Goal: Book appointment/travel/reservation

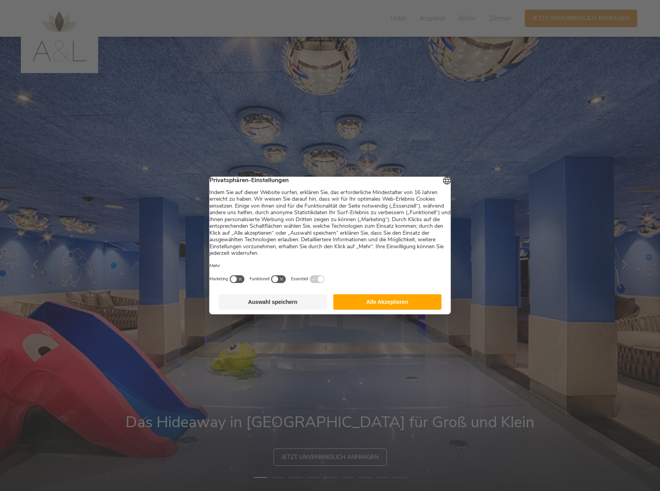
click at [386, 310] on button "Alle Akzeptieren" at bounding box center [387, 301] width 109 height 15
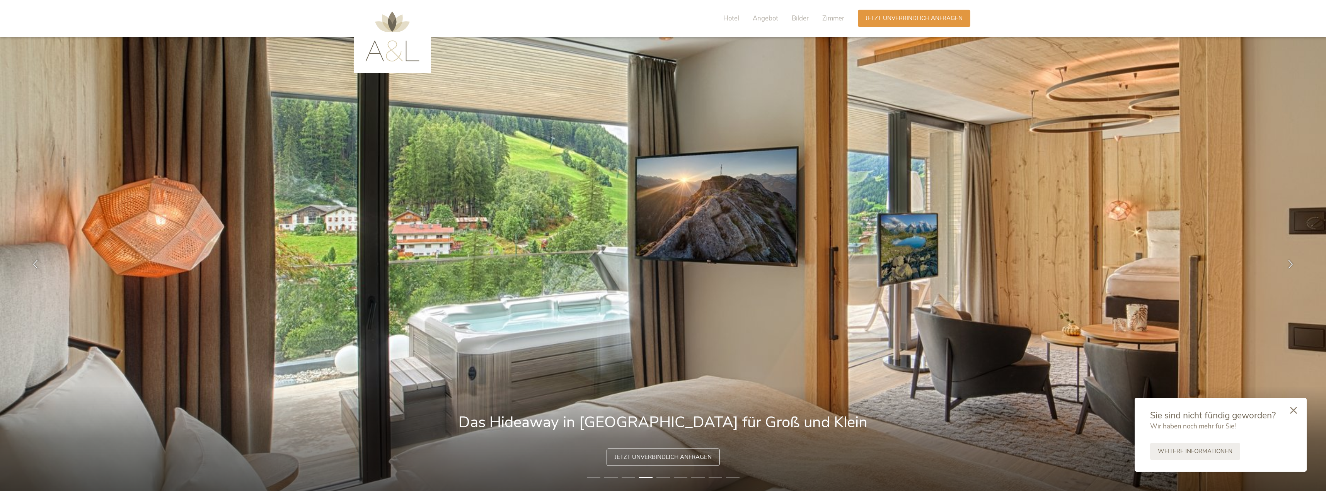
click at [660, 411] on icon at bounding box center [1293, 410] width 7 height 7
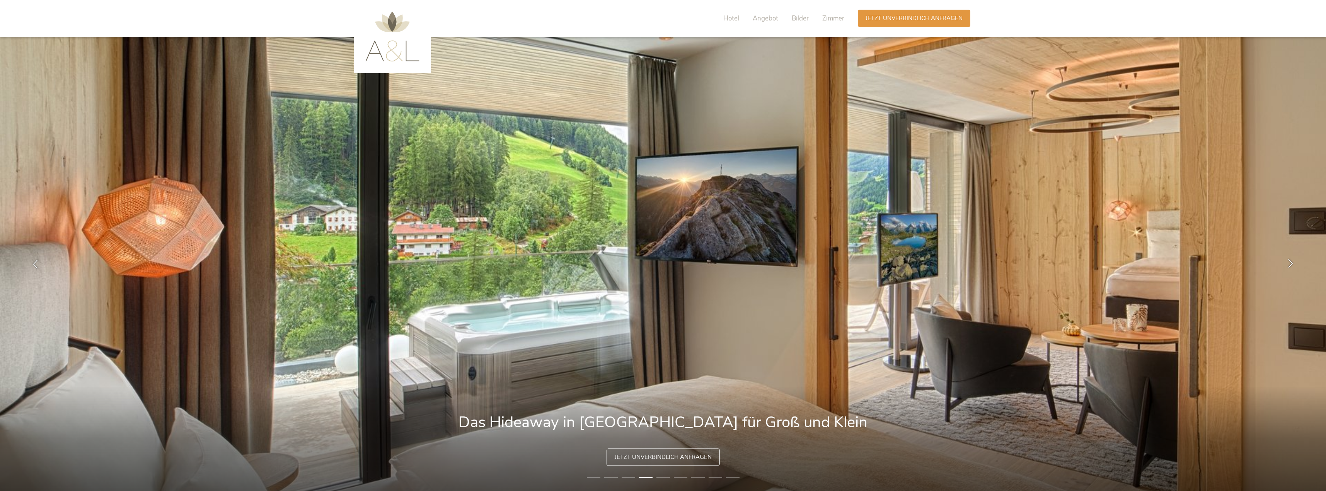
click at [660, 263] on icon at bounding box center [1290, 263] width 9 height 9
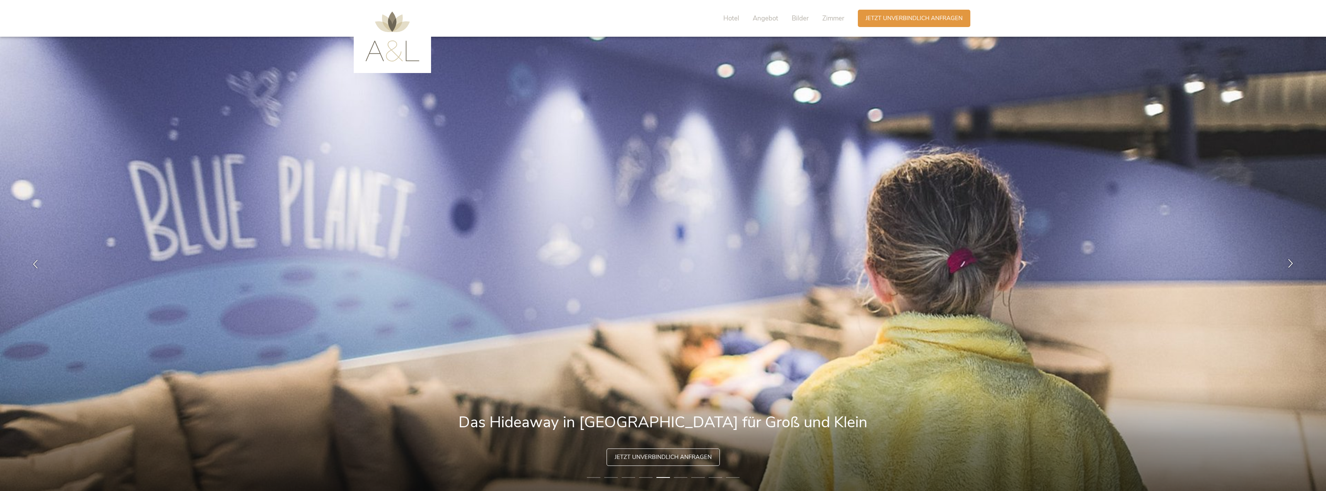
click at [660, 263] on icon at bounding box center [1290, 263] width 9 height 9
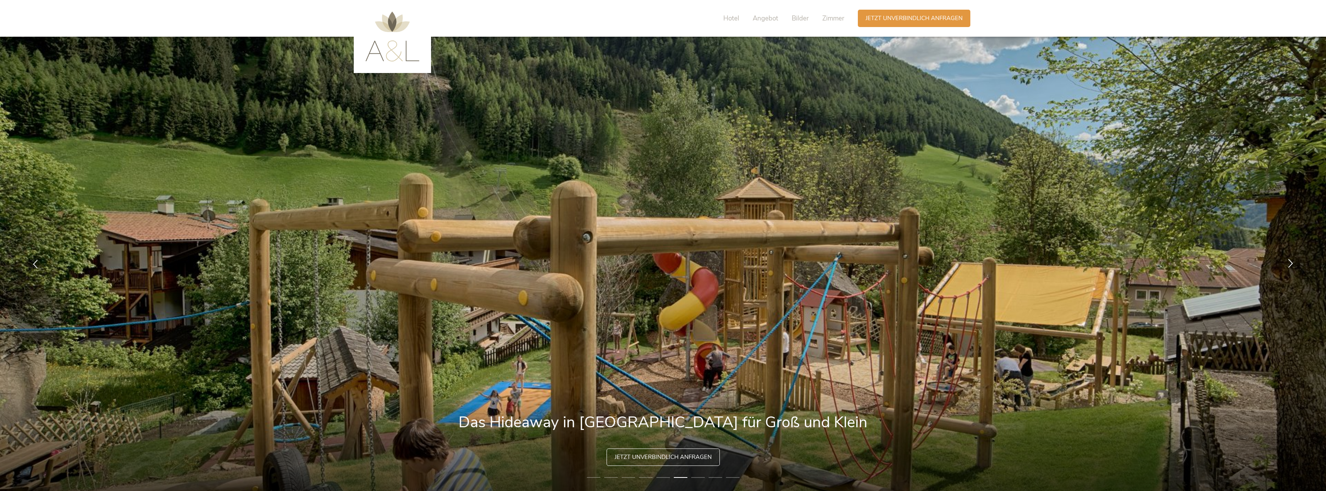
click at [660, 264] on icon at bounding box center [1290, 263] width 9 height 9
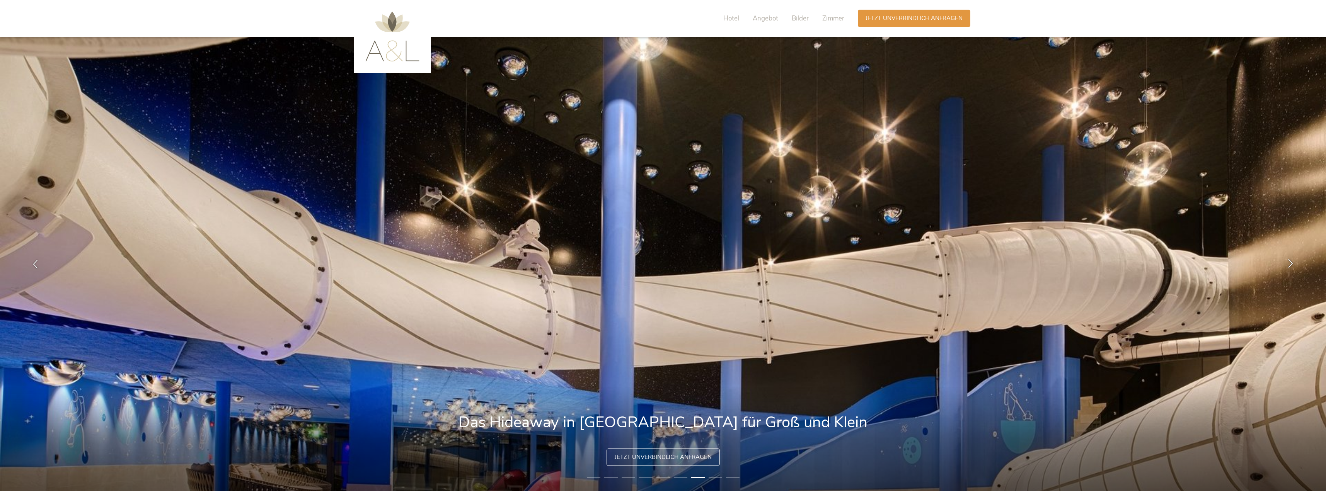
click at [660, 264] on icon at bounding box center [1290, 263] width 9 height 9
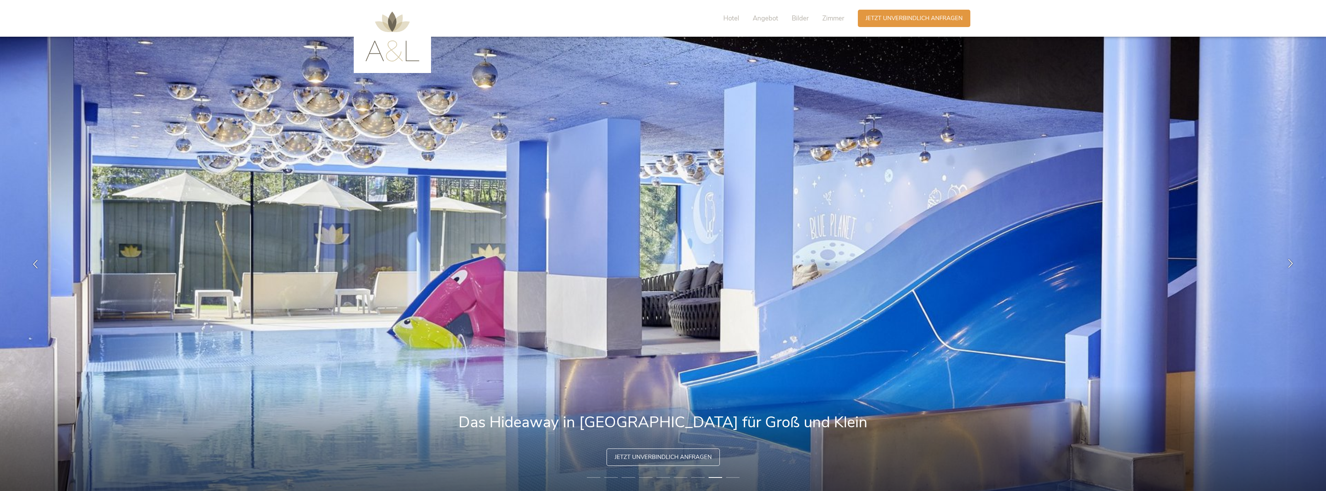
click at [660, 264] on icon at bounding box center [1290, 263] width 9 height 9
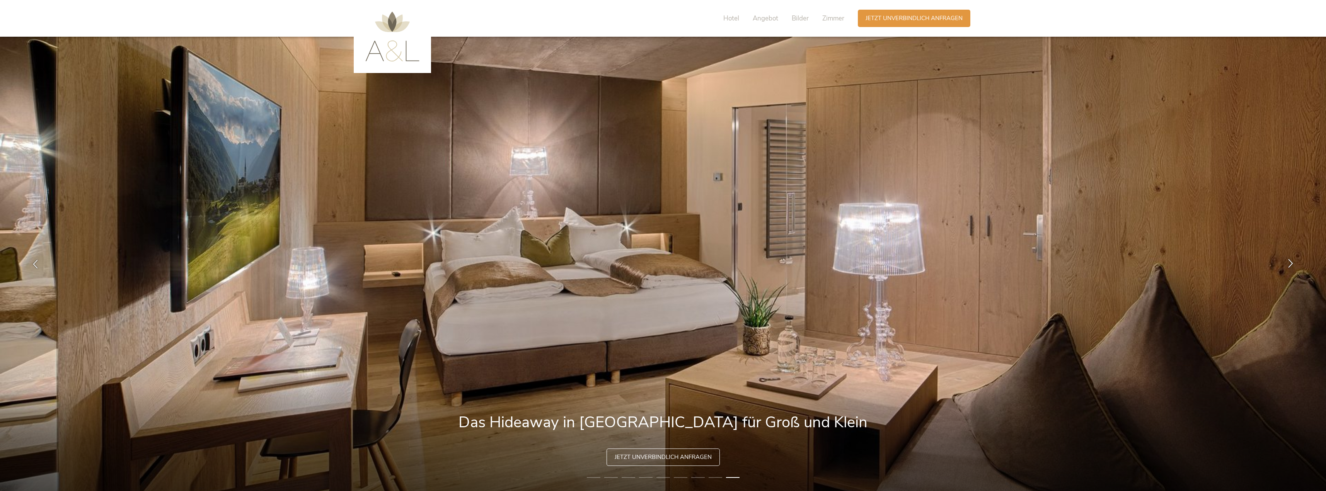
click at [660, 264] on icon at bounding box center [1290, 263] width 9 height 9
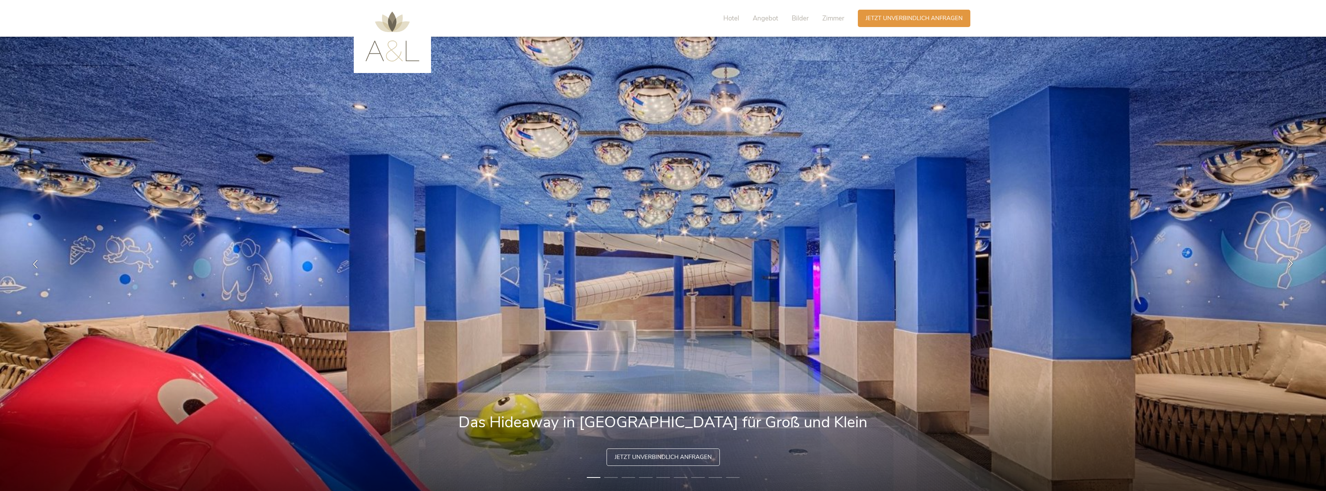
click at [660, 264] on icon at bounding box center [1290, 263] width 9 height 9
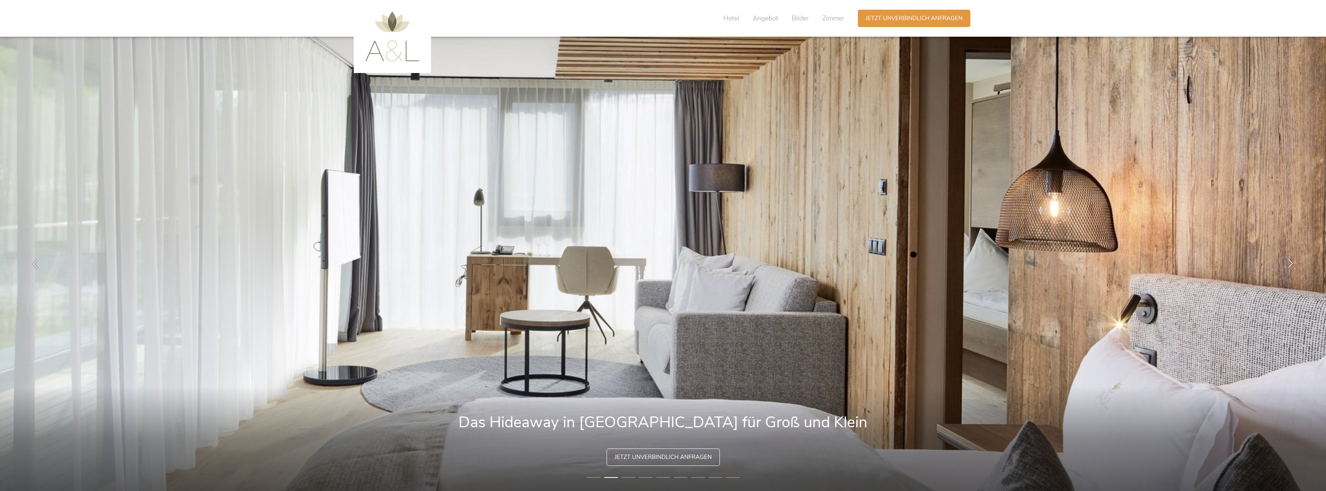
click at [660, 264] on icon at bounding box center [1290, 263] width 9 height 9
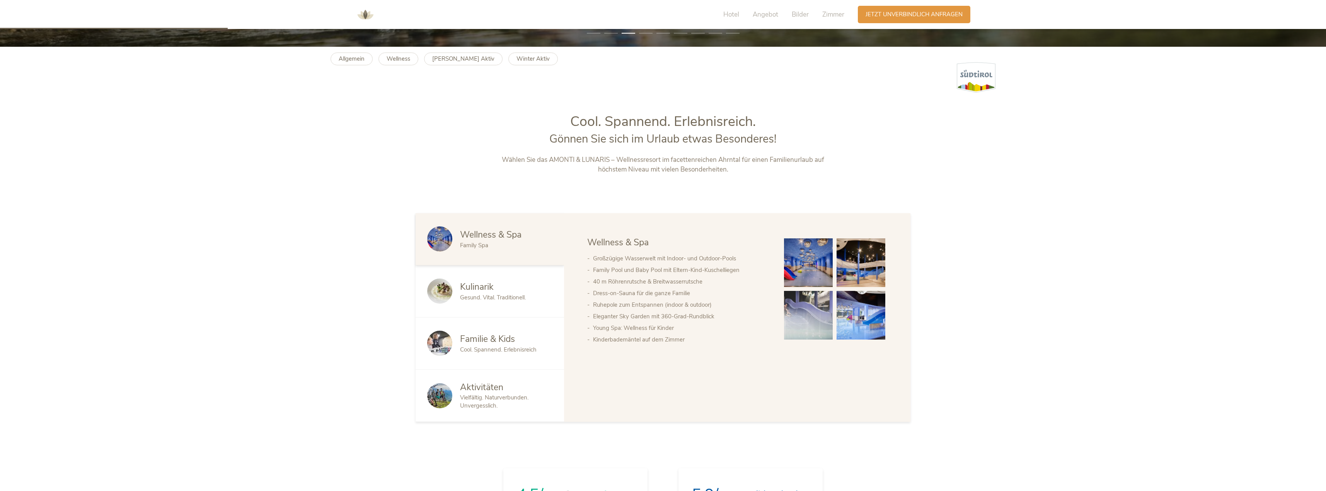
scroll to position [503, 0]
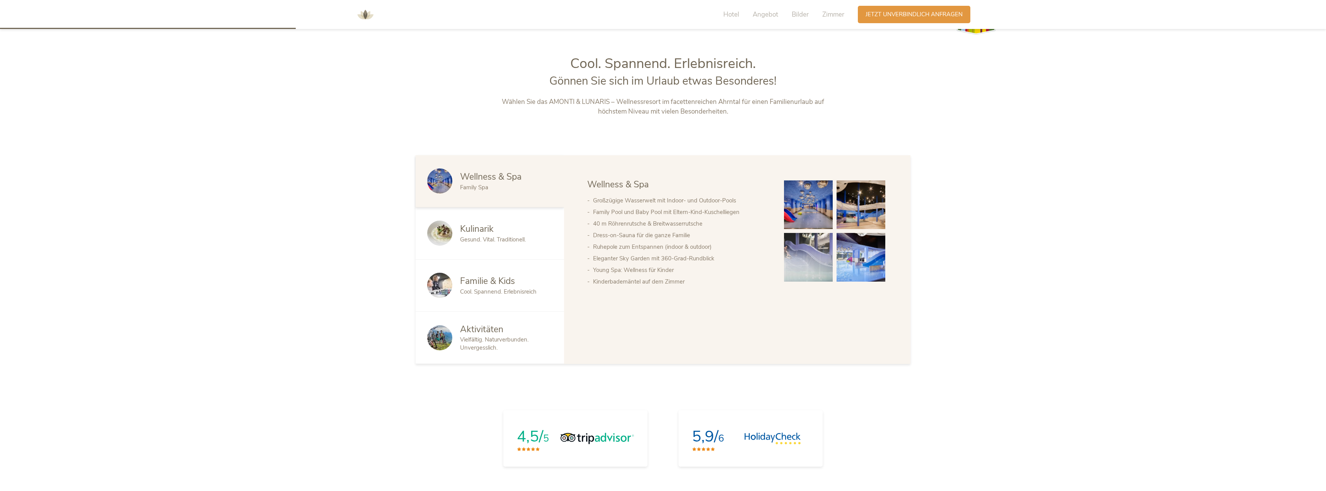
click at [491, 234] on span "Kulinarik" at bounding box center [477, 229] width 34 height 12
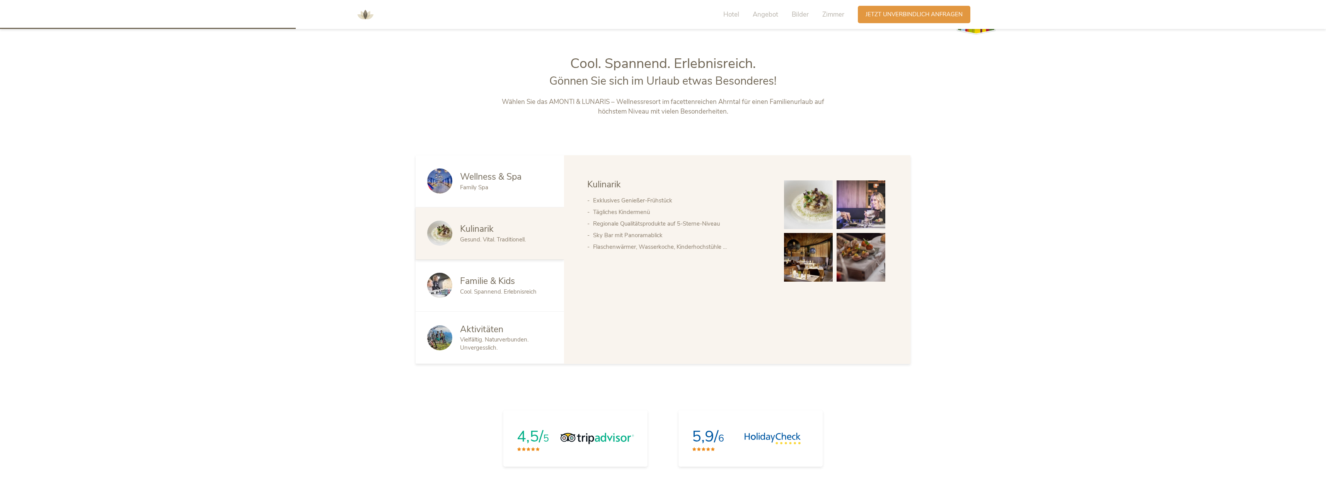
click at [490, 275] on span "Familie & Kids" at bounding box center [487, 281] width 55 height 12
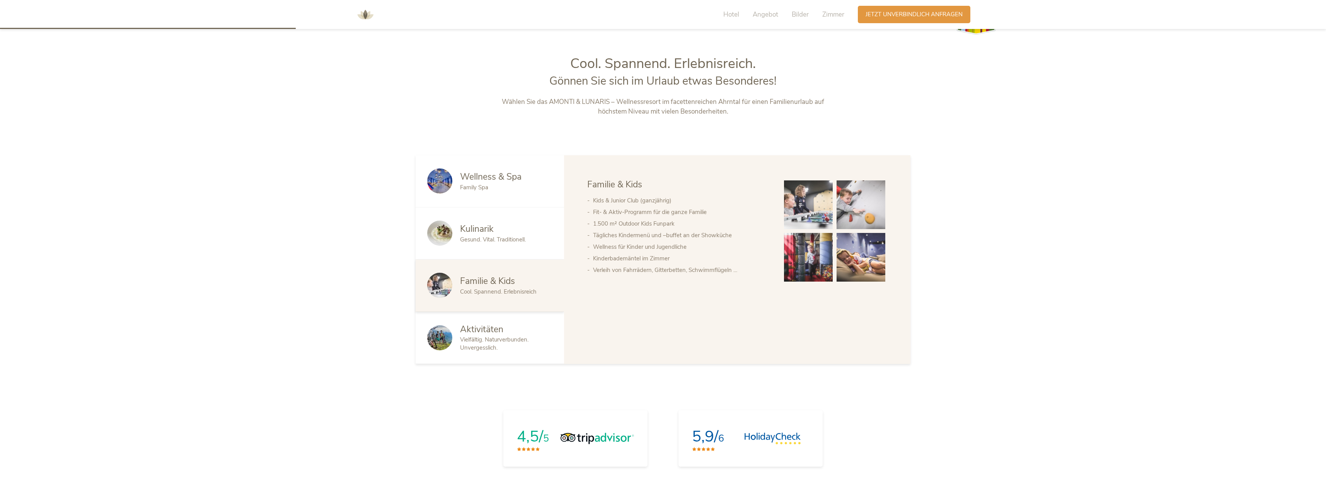
click at [498, 333] on span "Aktivitäten" at bounding box center [481, 330] width 43 height 12
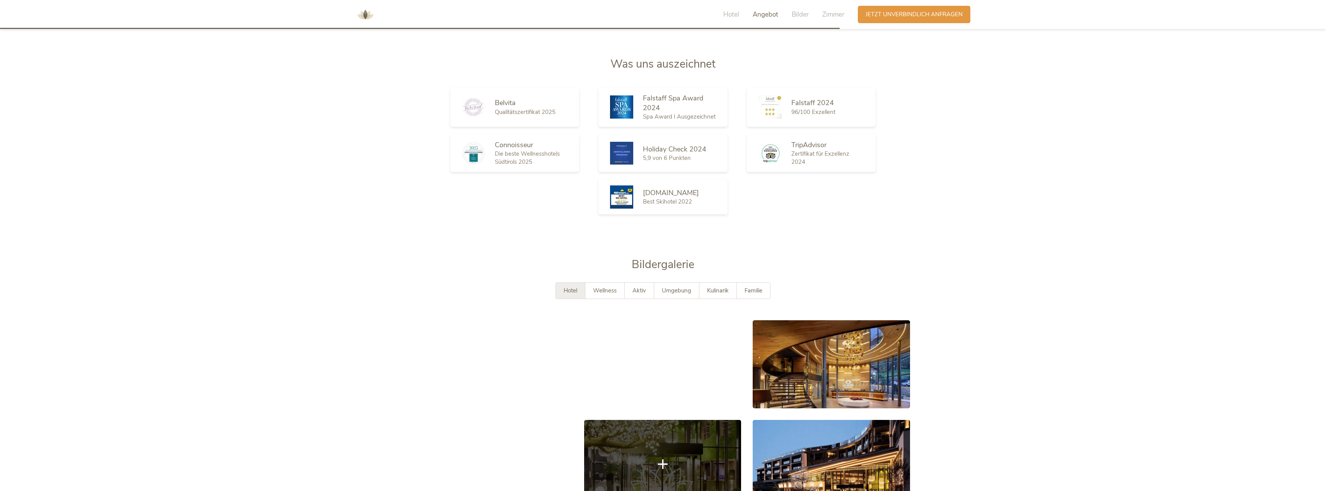
scroll to position [1469, 0]
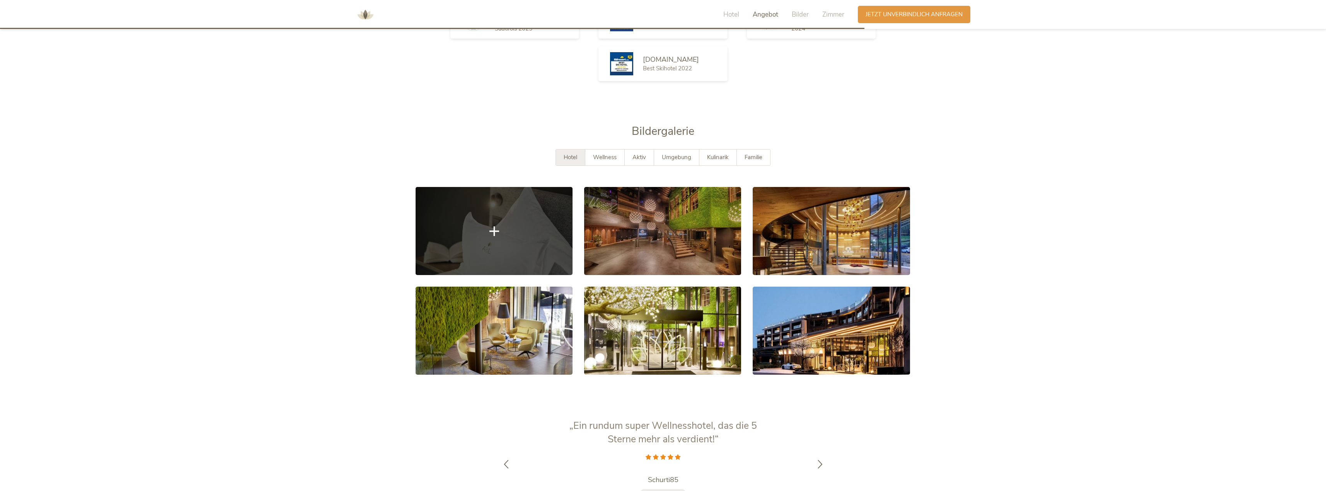
click at [523, 206] on link at bounding box center [494, 231] width 157 height 88
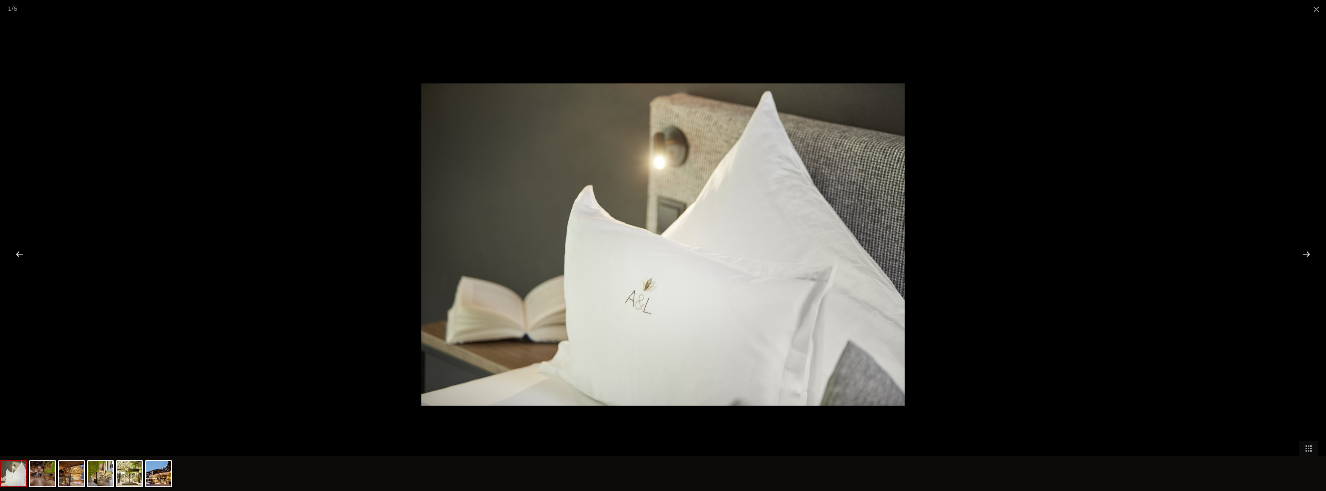
click at [660, 253] on div at bounding box center [1307, 254] width 24 height 24
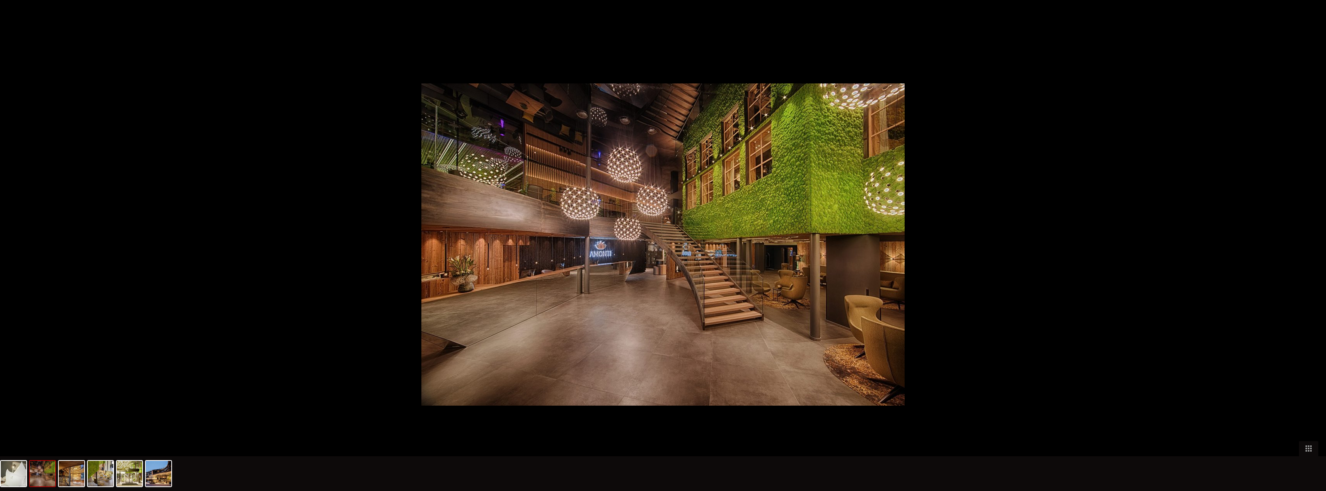
click at [660, 253] on div at bounding box center [1310, 254] width 24 height 24
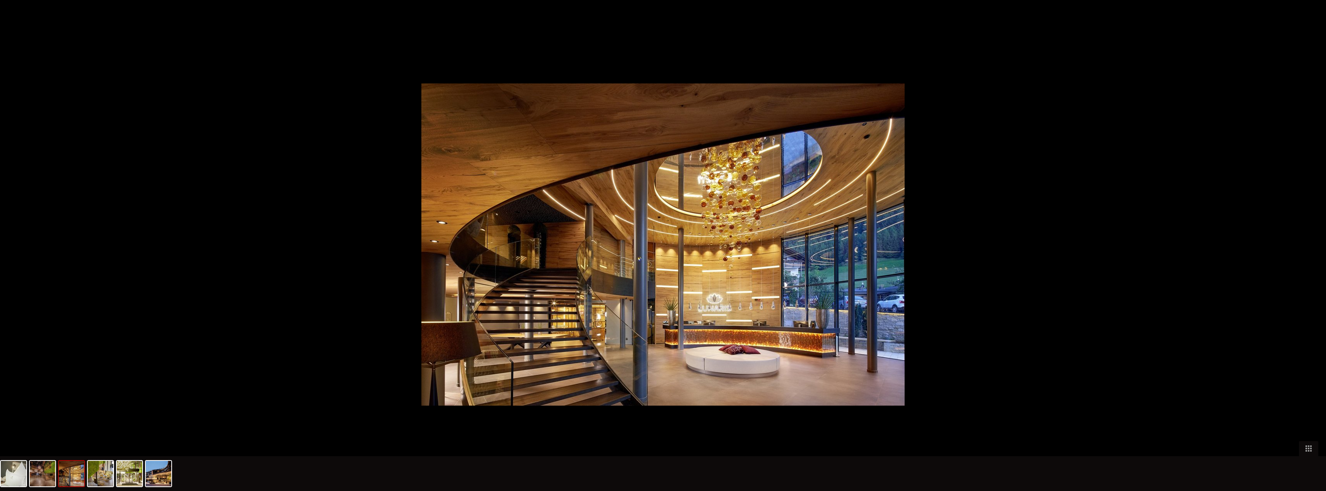
click at [660, 253] on div at bounding box center [1310, 254] width 24 height 24
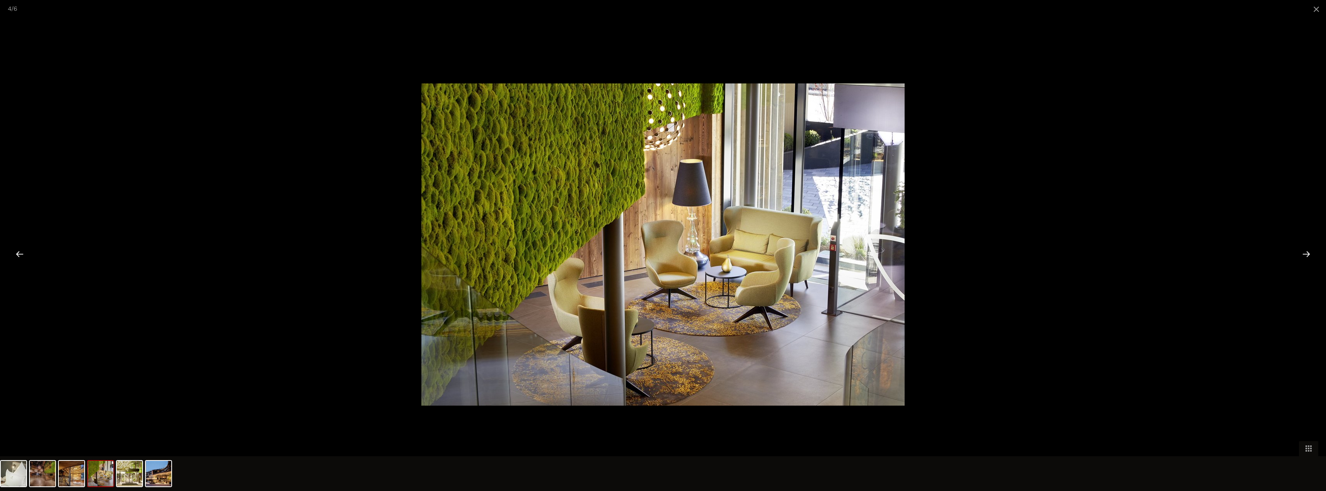
click at [660, 253] on div at bounding box center [1307, 254] width 24 height 24
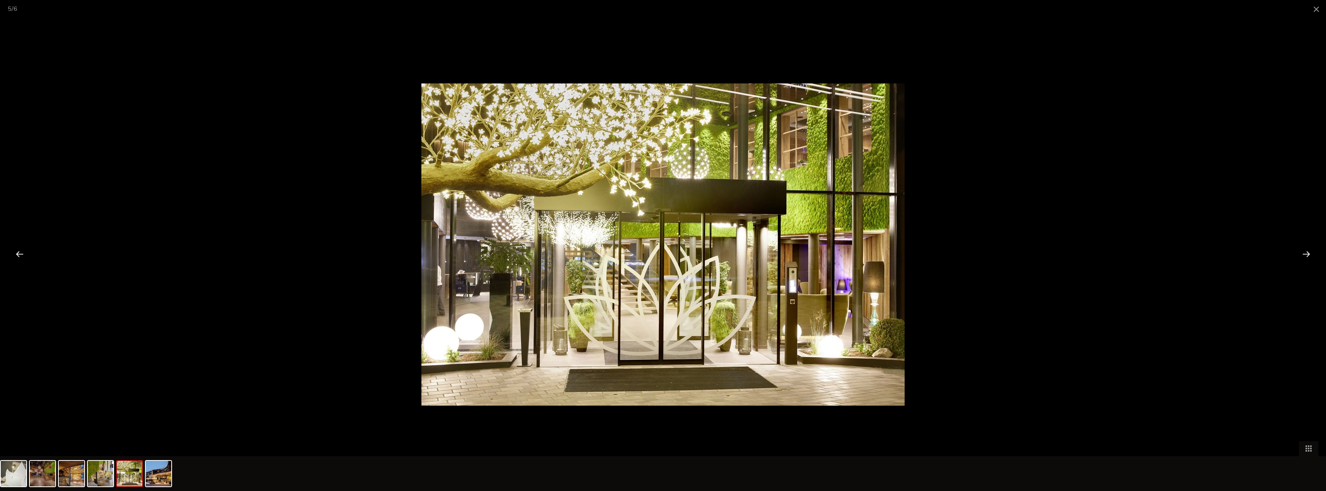
click at [660, 253] on div at bounding box center [1307, 254] width 24 height 24
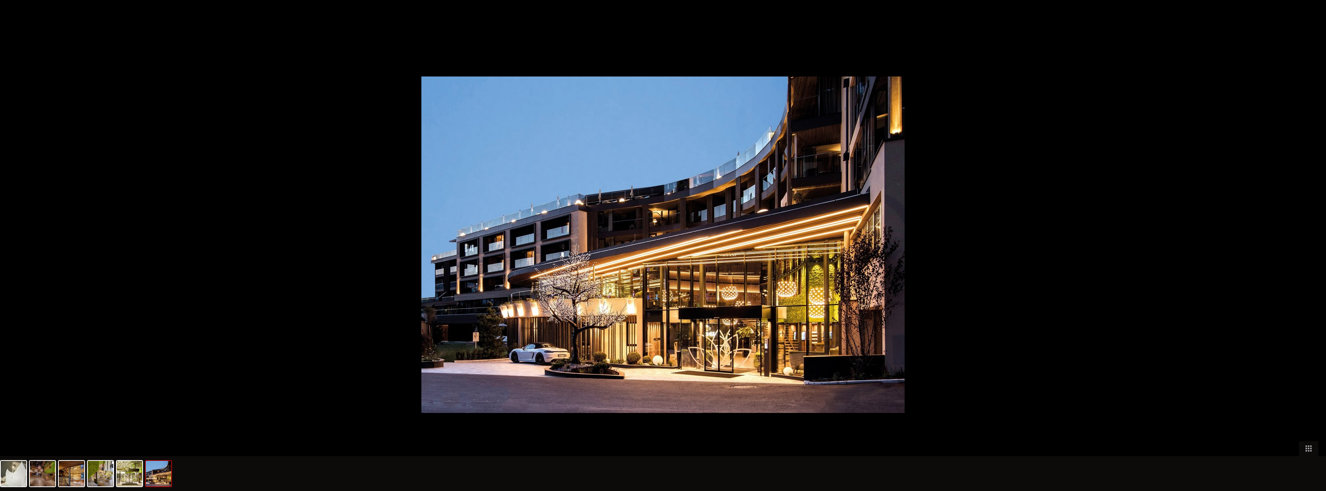
click at [660, 253] on div at bounding box center [1310, 254] width 24 height 24
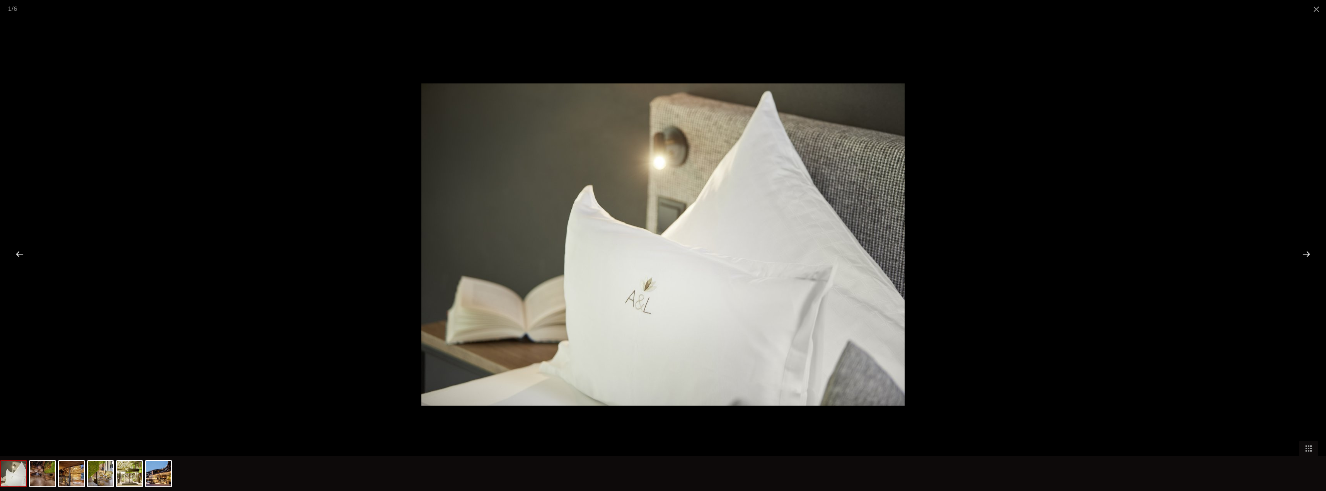
click at [660, 253] on div at bounding box center [1307, 254] width 24 height 24
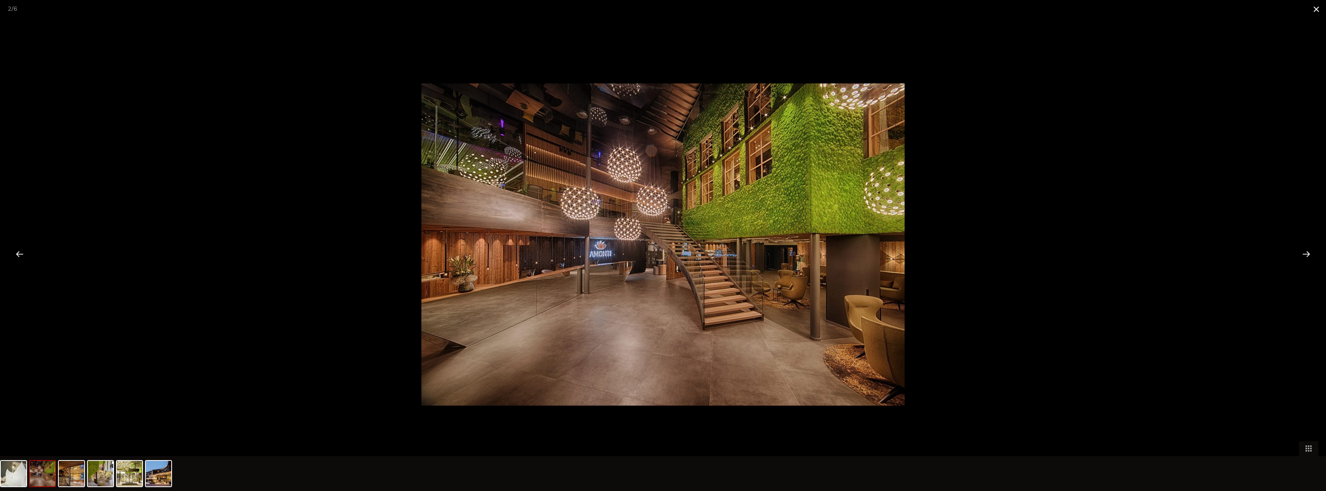
click at [660, 8] on span at bounding box center [1316, 9] width 19 height 18
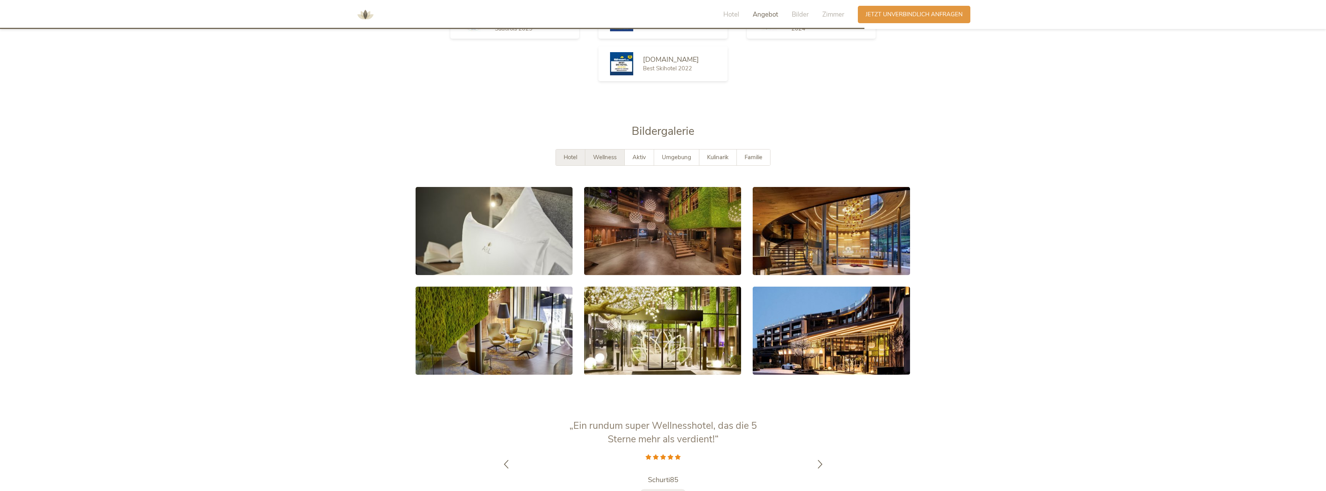
click at [603, 154] on span "Wellness" at bounding box center [605, 158] width 24 height 8
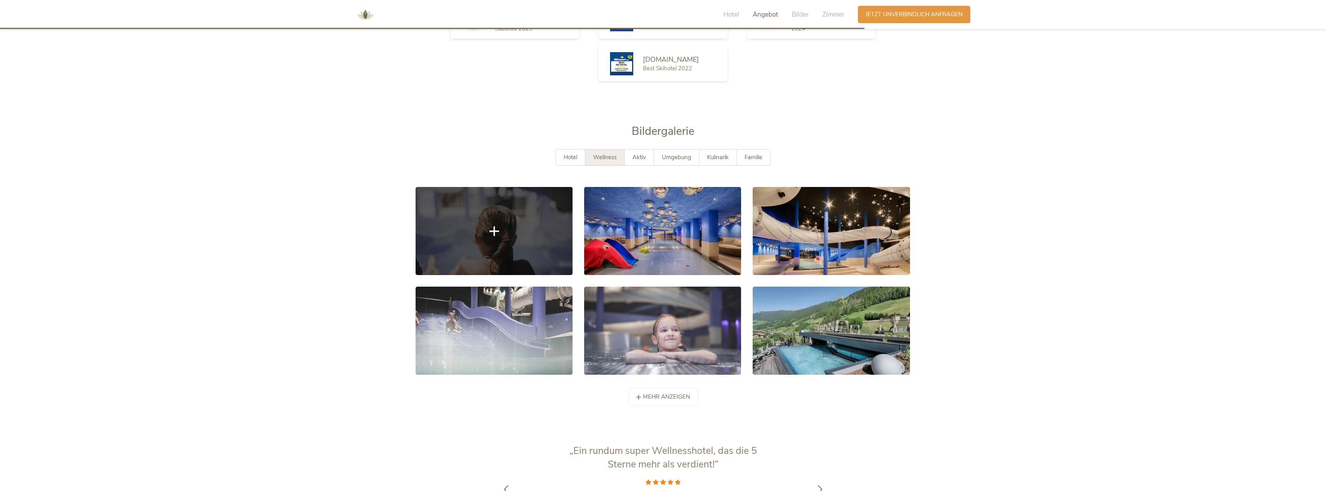
click at [484, 207] on link at bounding box center [494, 231] width 157 height 88
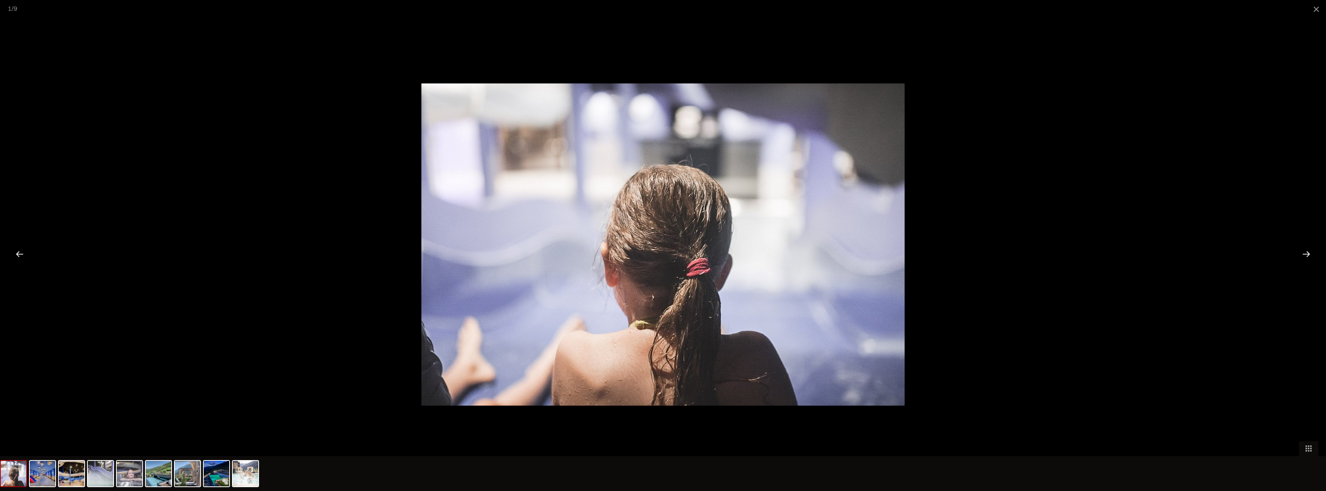
click at [660, 252] on div at bounding box center [1307, 254] width 24 height 24
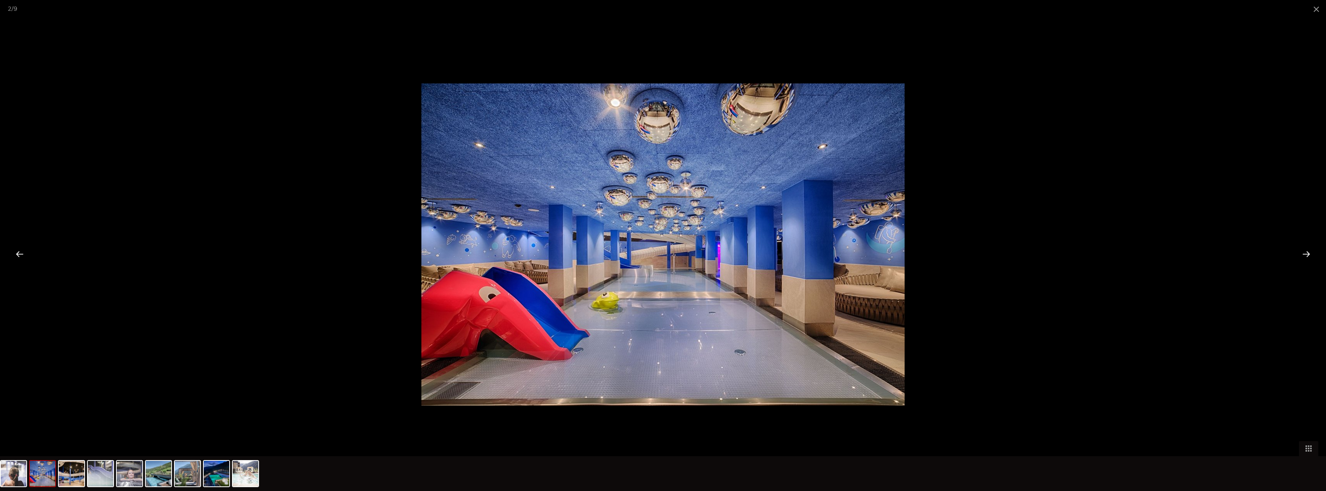
click at [660, 254] on div at bounding box center [1307, 254] width 24 height 24
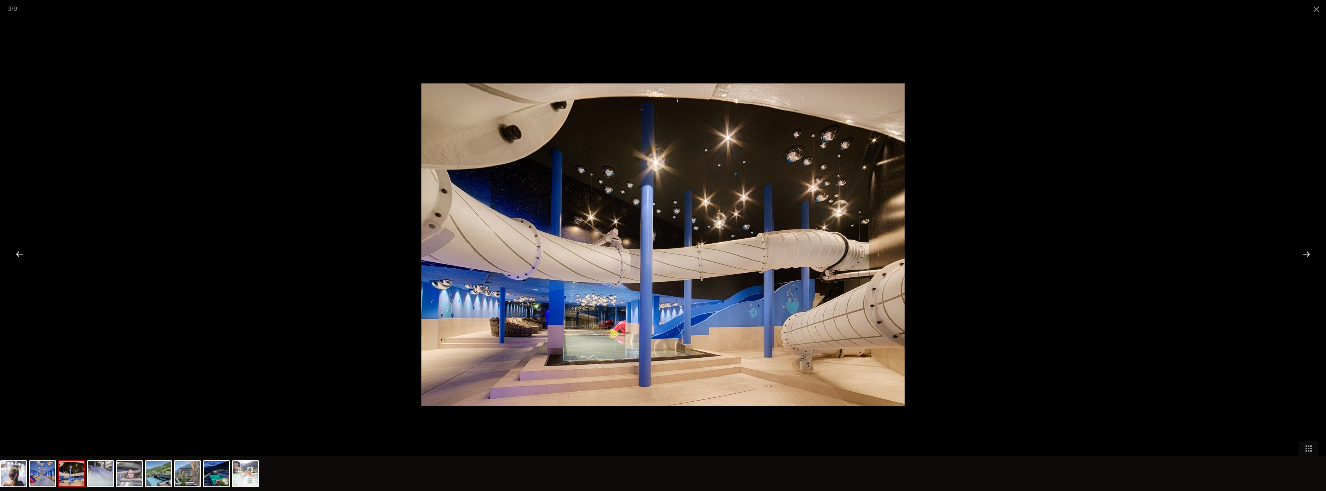
click at [660, 254] on div at bounding box center [1307, 254] width 24 height 24
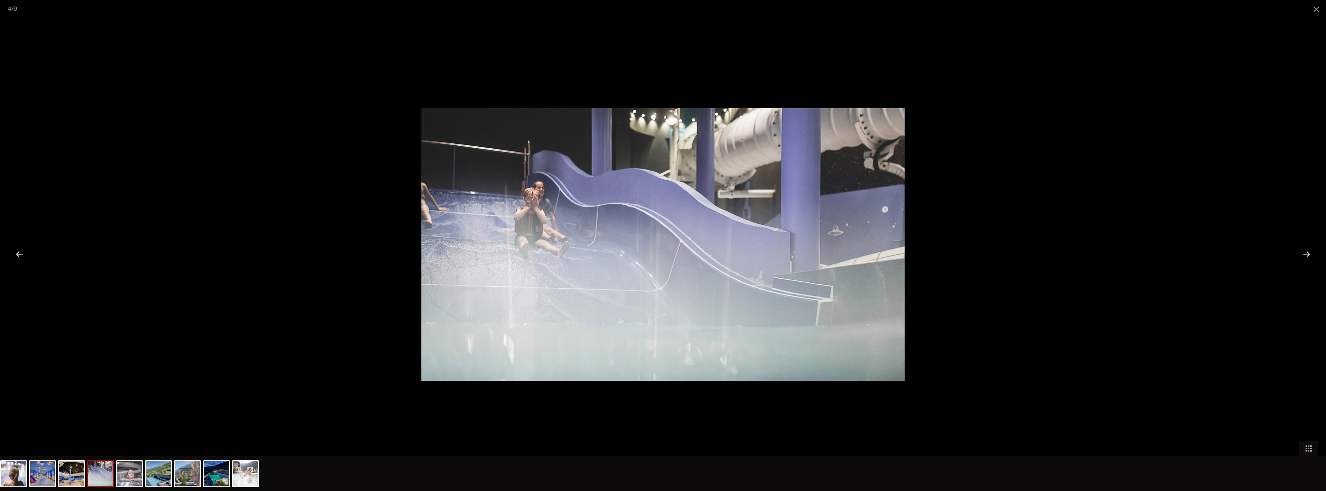
click at [660, 254] on div at bounding box center [1307, 254] width 24 height 24
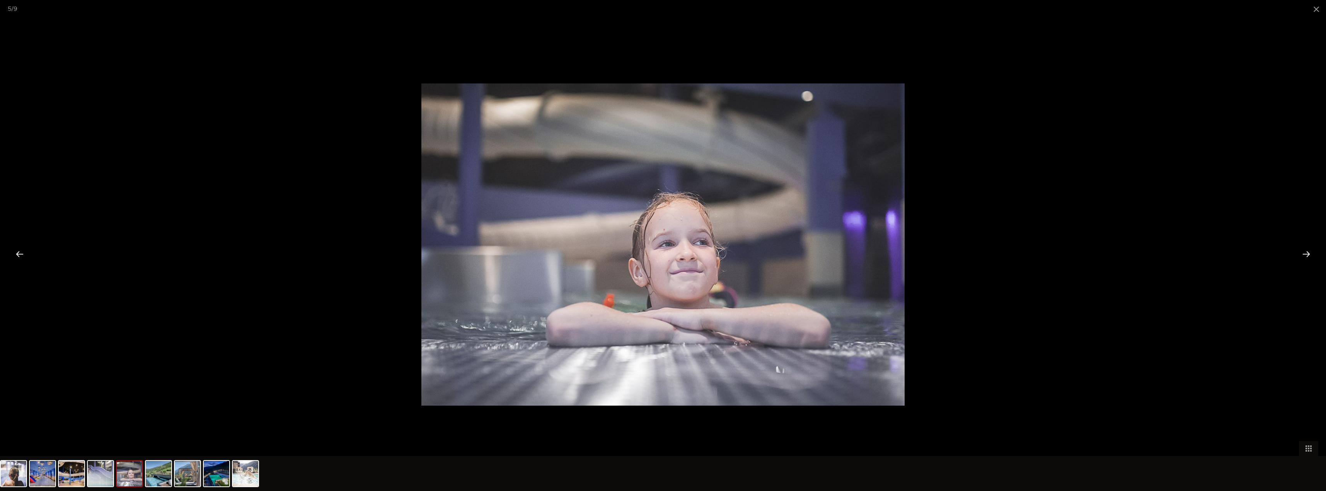
click at [660, 254] on div at bounding box center [1307, 254] width 24 height 24
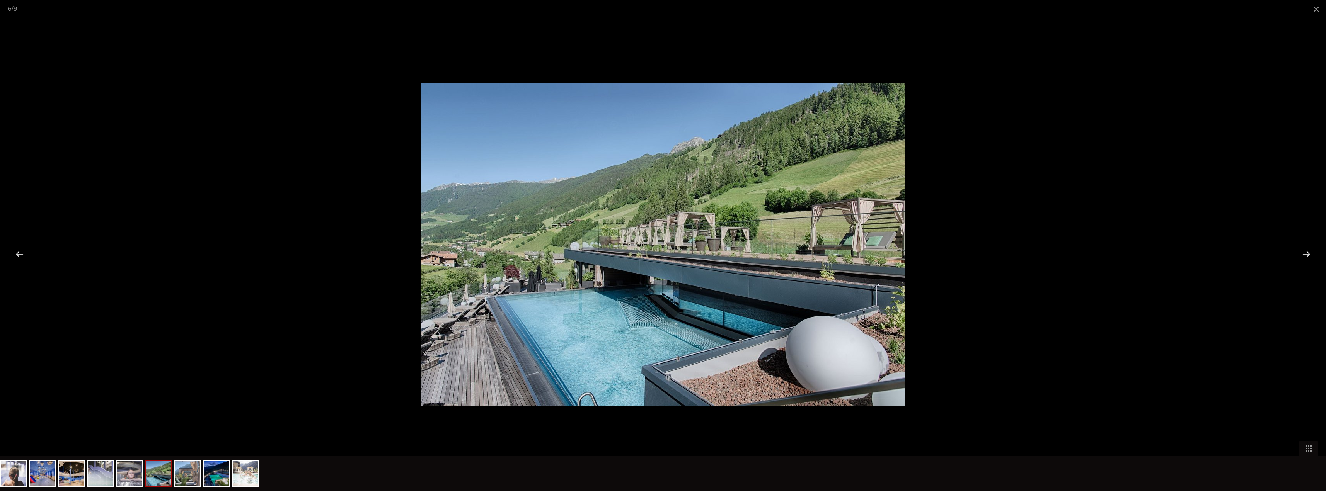
click at [660, 254] on div at bounding box center [1307, 254] width 24 height 24
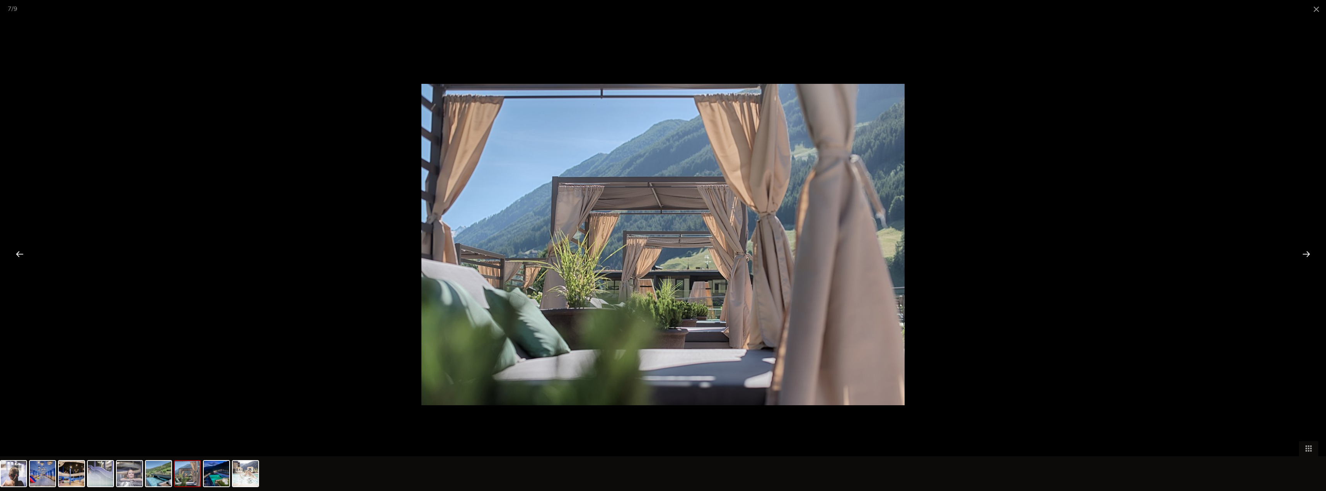
click at [660, 254] on div at bounding box center [1307, 254] width 24 height 24
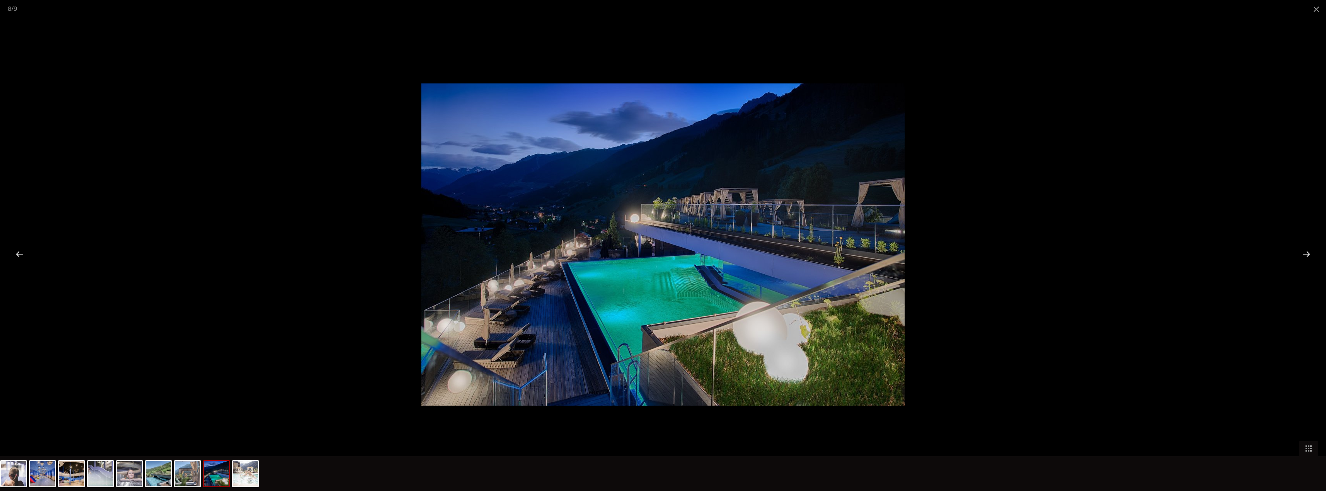
click at [660, 254] on div at bounding box center [1307, 254] width 24 height 24
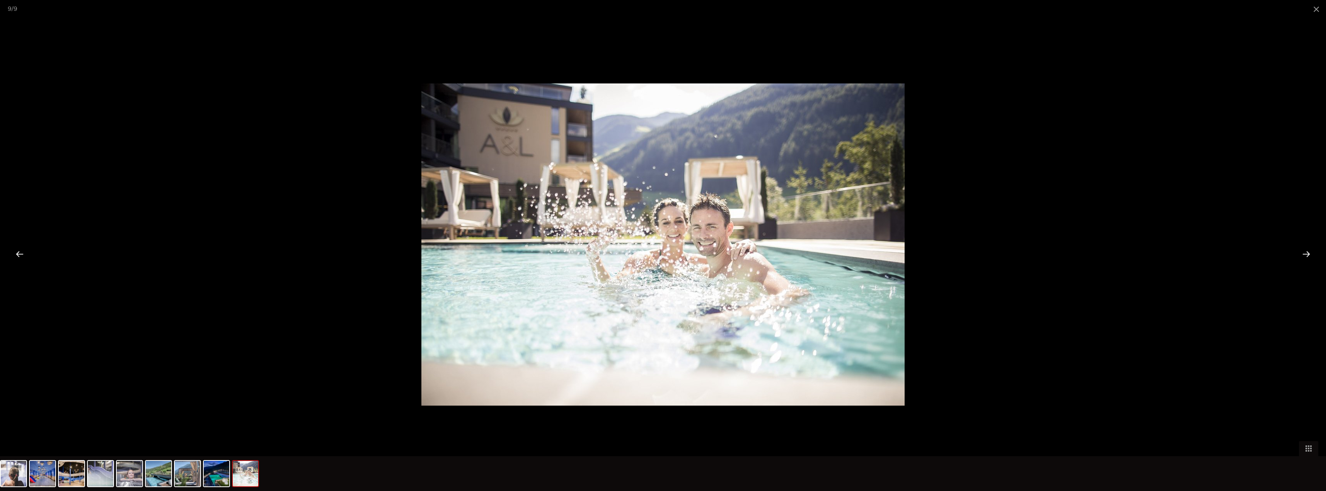
click at [660, 254] on div at bounding box center [1307, 254] width 24 height 24
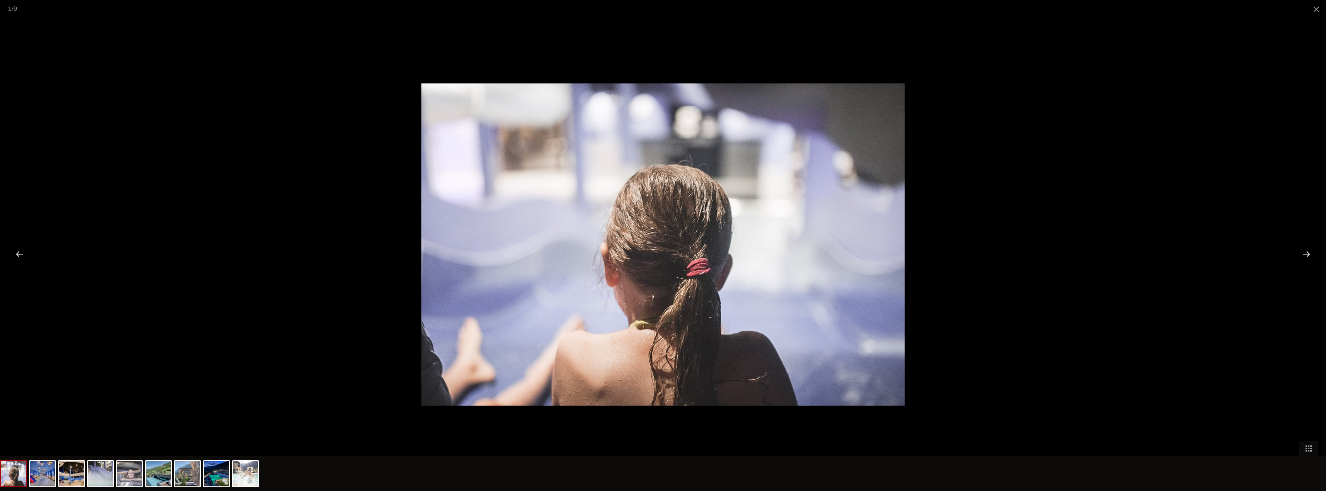
click at [660, 254] on div at bounding box center [1307, 254] width 24 height 24
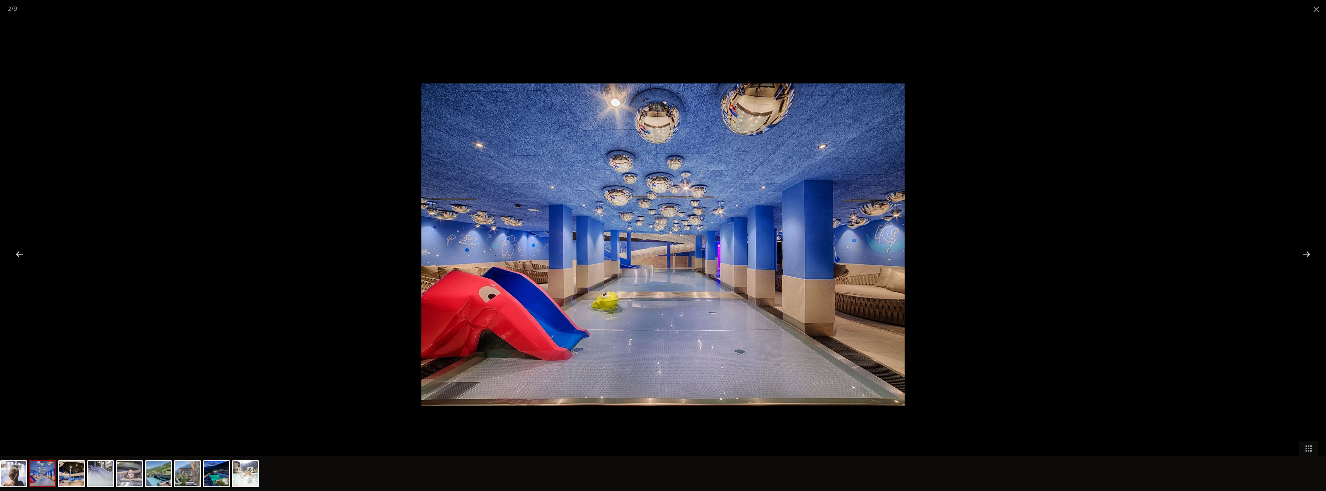
click at [660, 254] on div at bounding box center [1307, 254] width 24 height 24
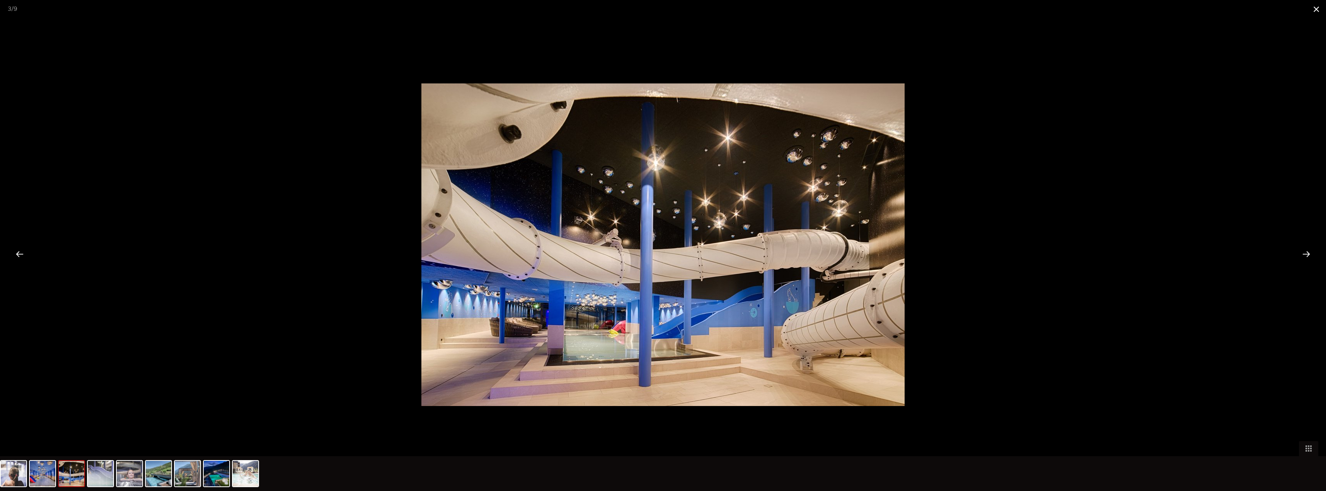
click at [660, 7] on span at bounding box center [1316, 9] width 19 height 18
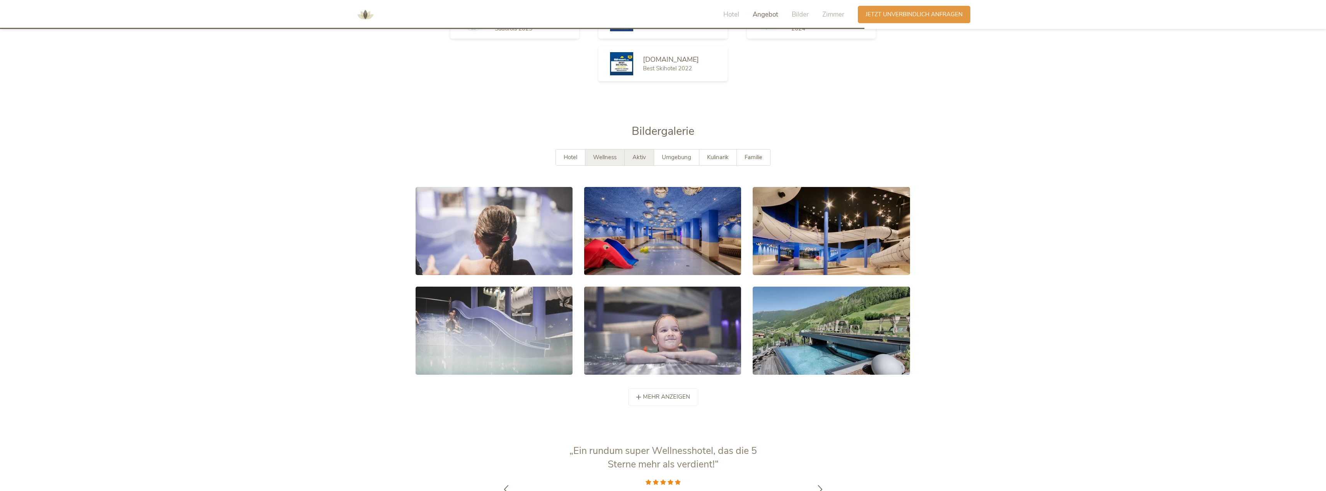
click at [643, 154] on span "Aktiv" at bounding box center [640, 158] width 14 height 8
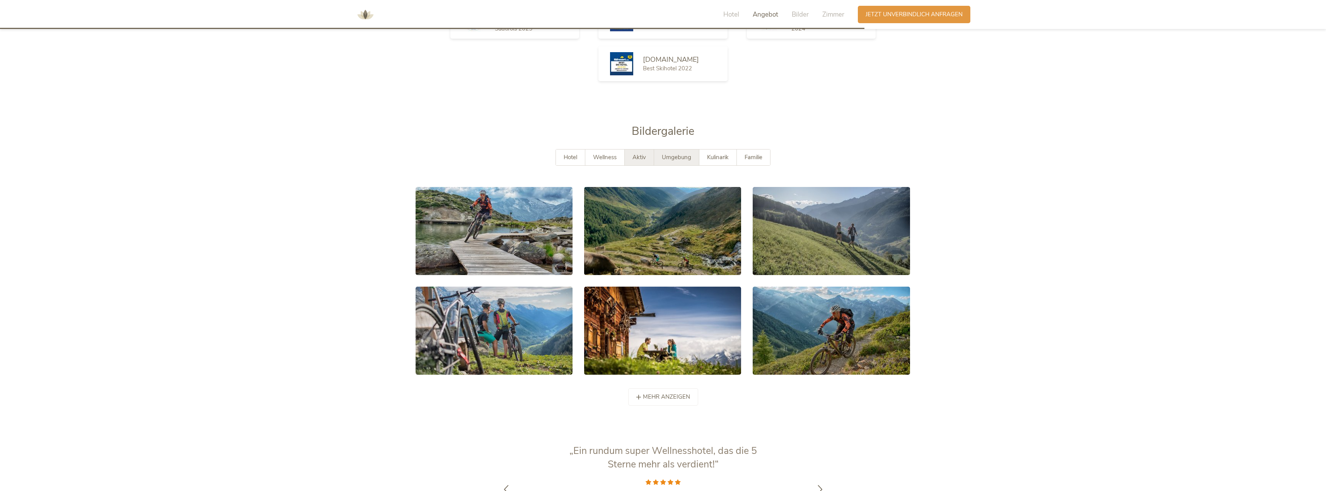
click at [660, 154] on span "Umgebung" at bounding box center [676, 158] width 29 height 8
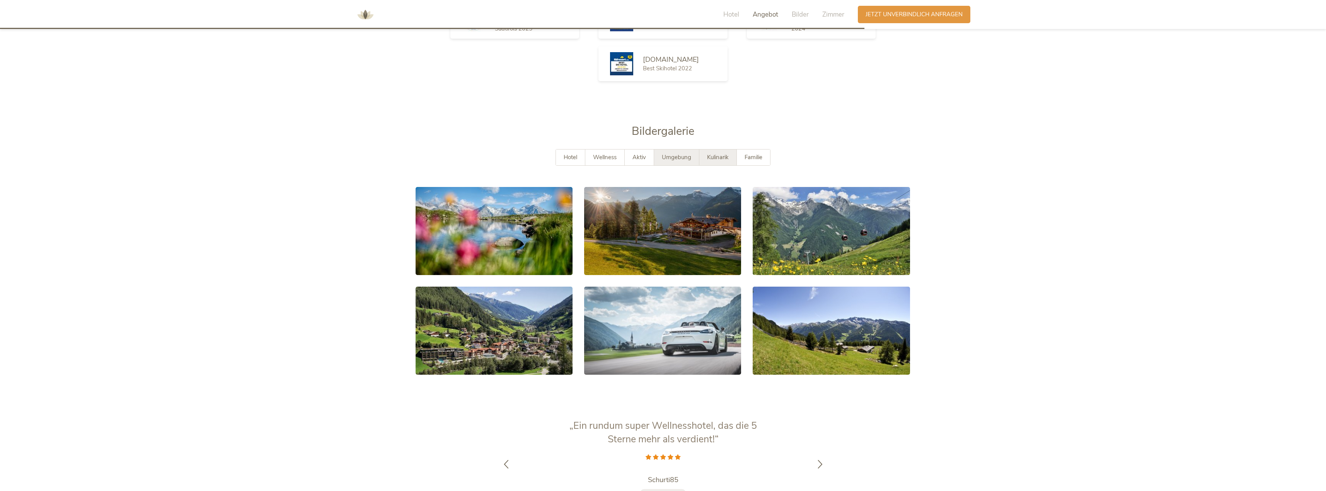
click at [660, 154] on span "Kulinarik" at bounding box center [718, 158] width 22 height 8
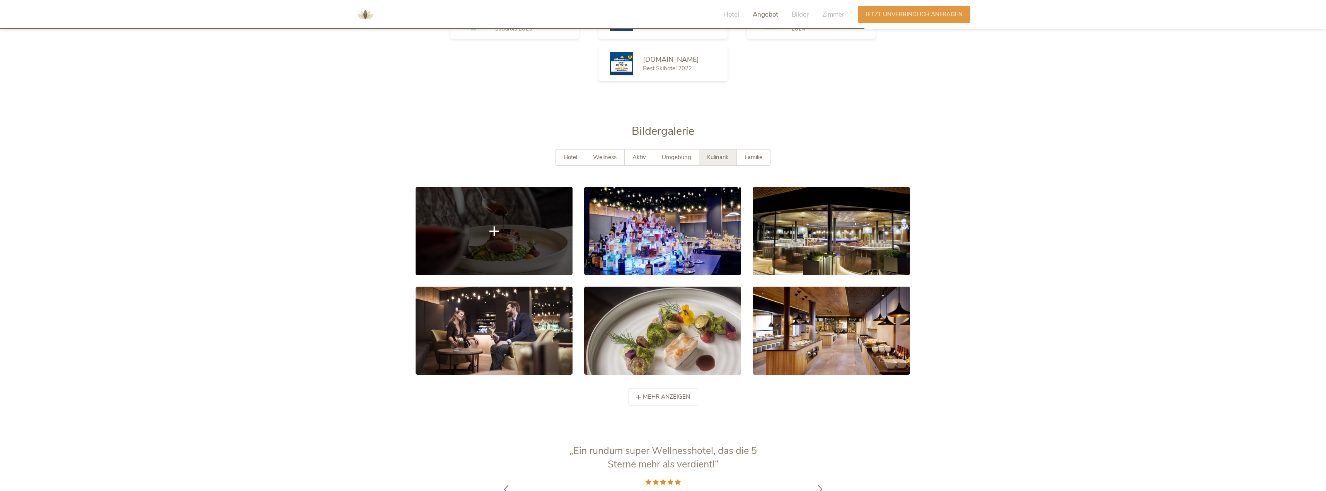
click at [497, 227] on icon at bounding box center [495, 232] width 10 height 10
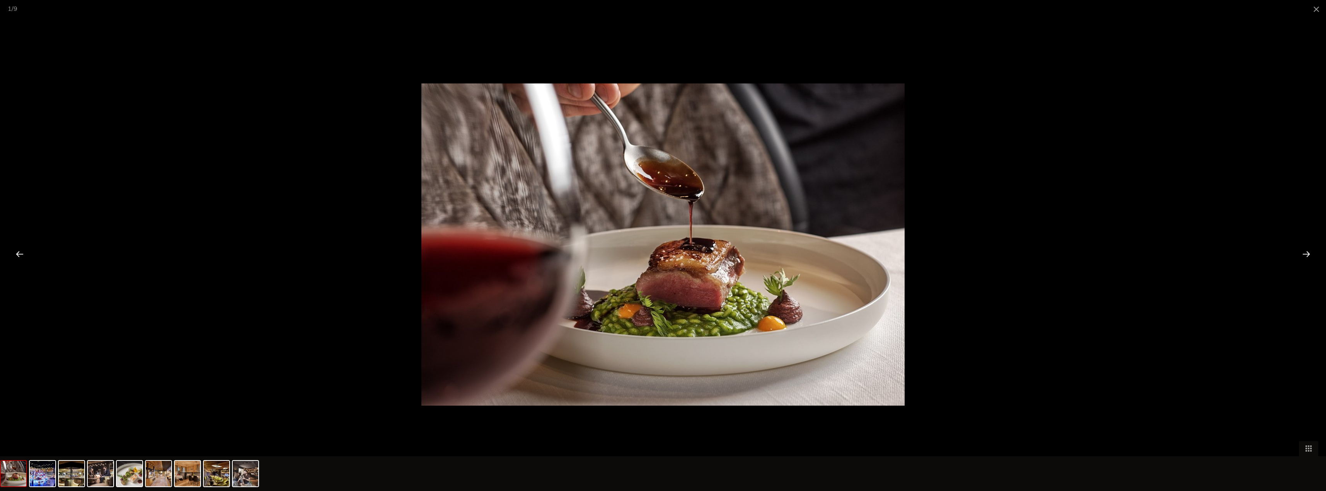
click at [660, 256] on div at bounding box center [1307, 254] width 24 height 24
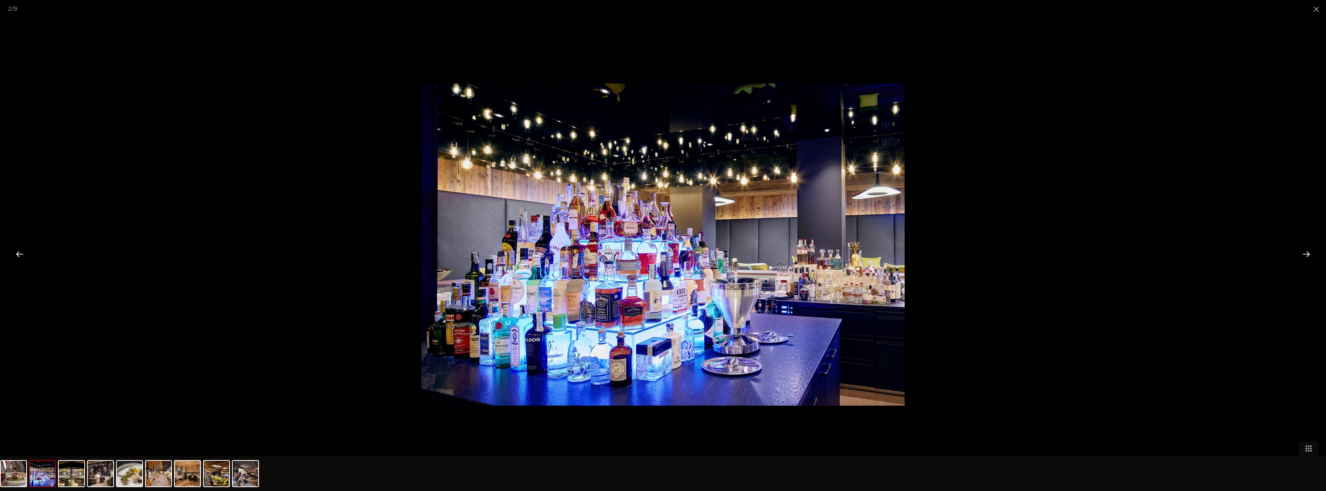
click at [660, 253] on div at bounding box center [1307, 254] width 24 height 24
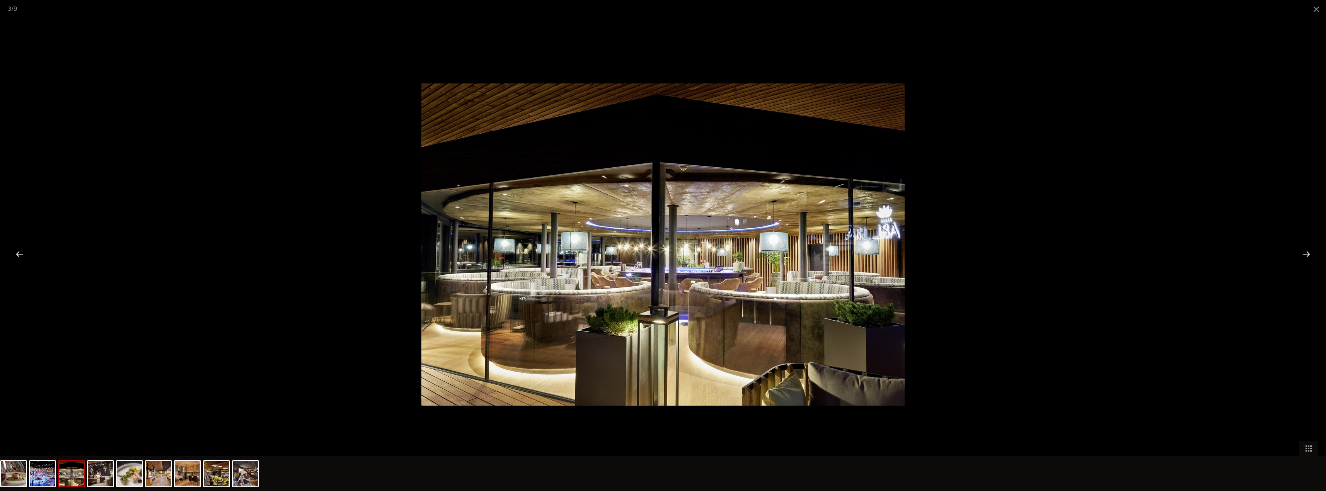
click at [660, 253] on div at bounding box center [1307, 254] width 24 height 24
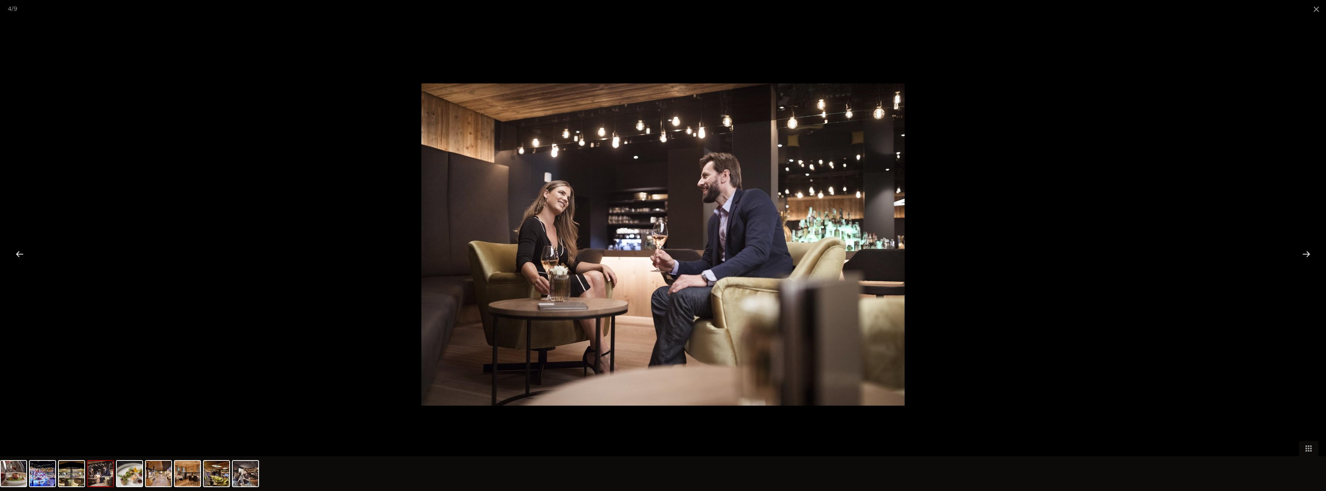
click at [660, 253] on div at bounding box center [1307, 254] width 24 height 24
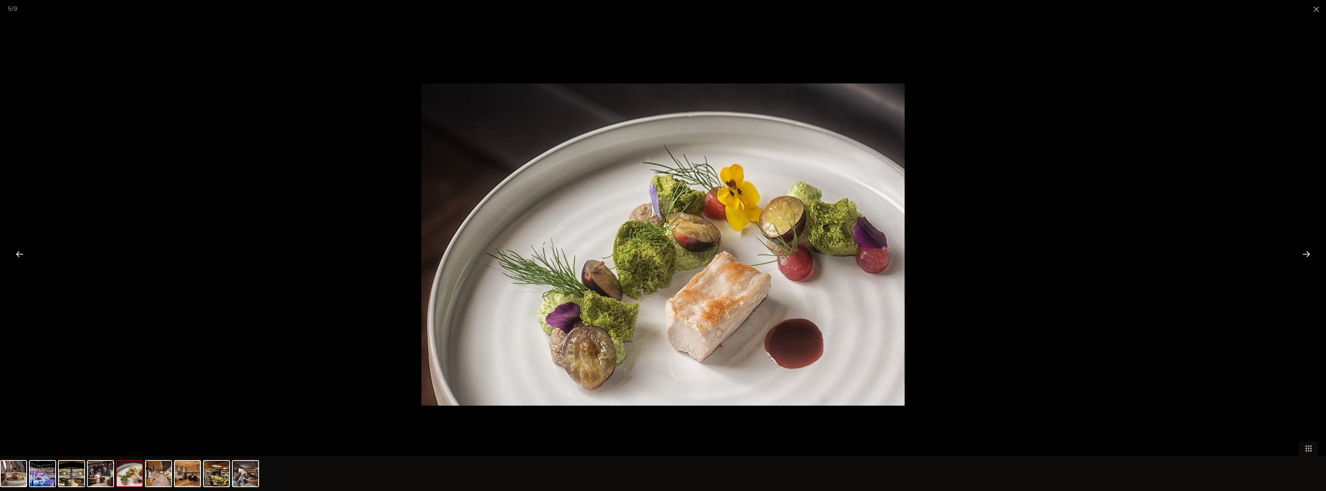
click at [660, 253] on div at bounding box center [1307, 254] width 24 height 24
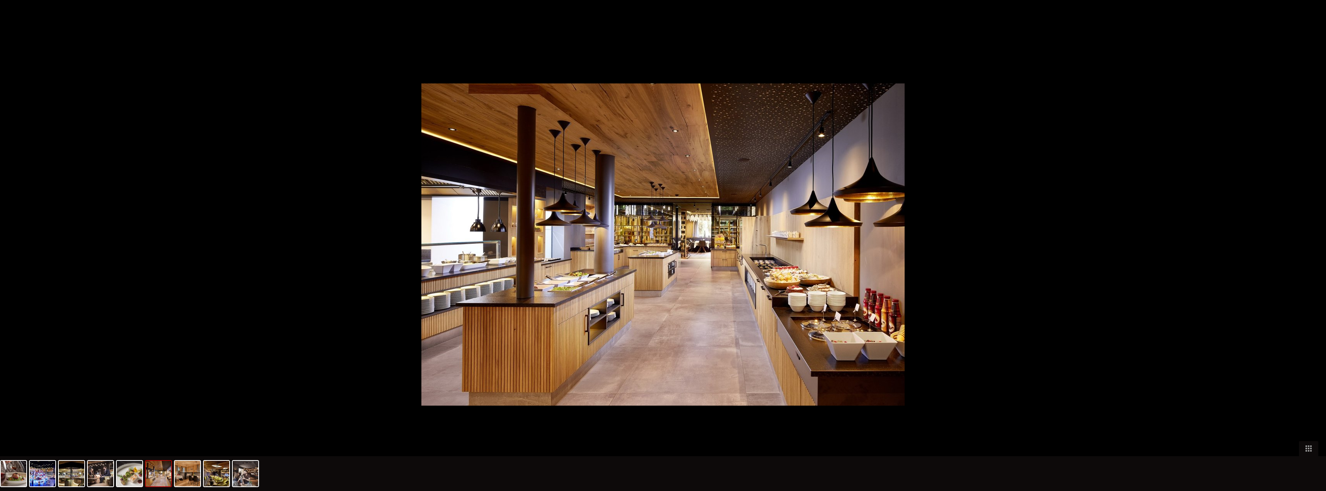
click at [660, 253] on div at bounding box center [1310, 254] width 24 height 24
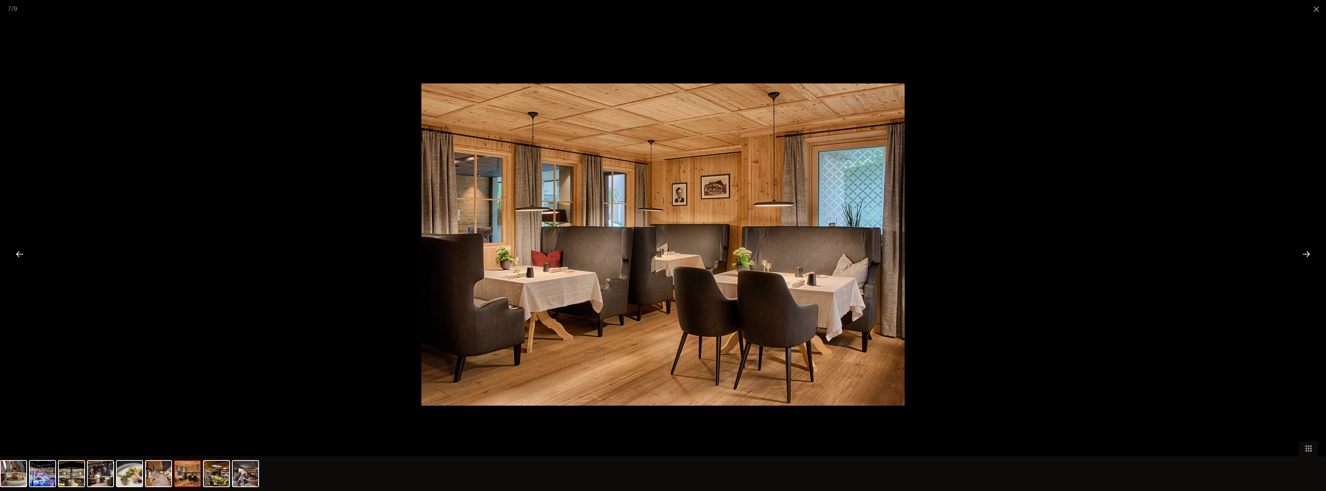
click at [660, 253] on div at bounding box center [1307, 254] width 24 height 24
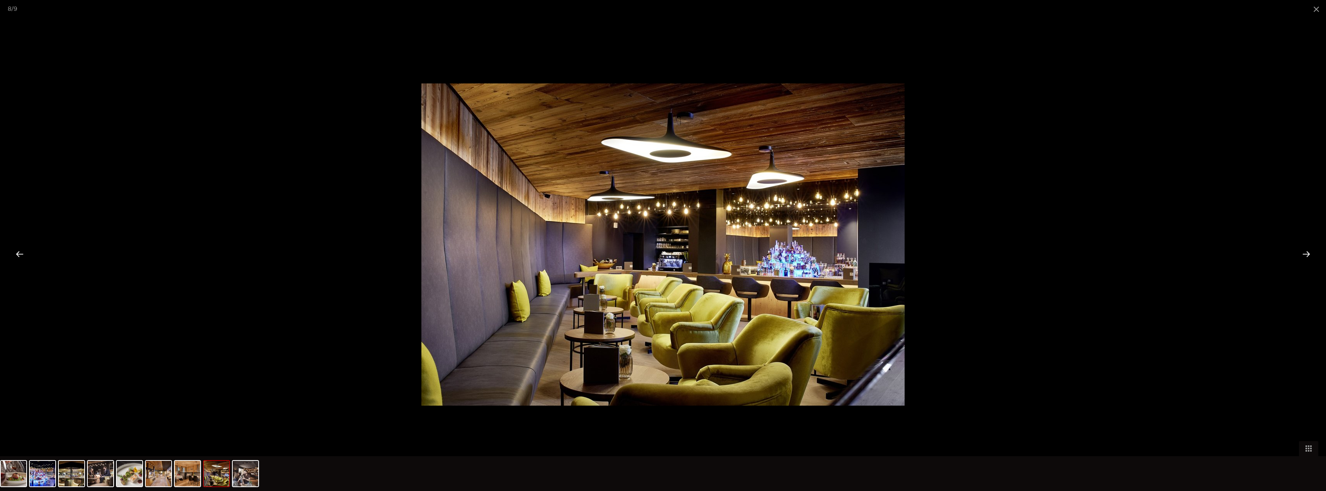
click at [660, 253] on div at bounding box center [1307, 254] width 24 height 24
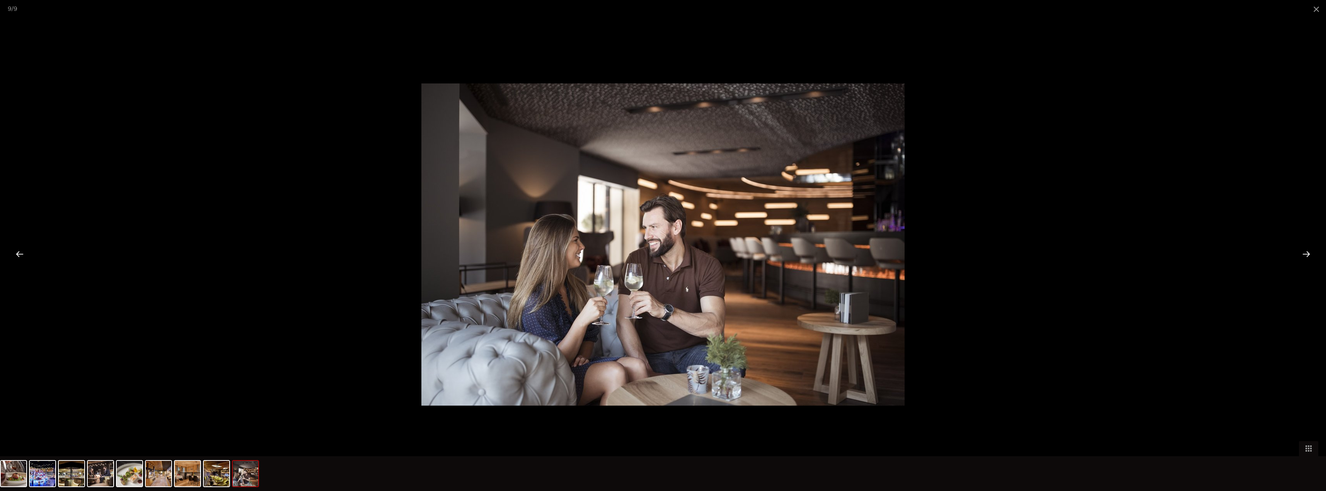
click at [660, 253] on div at bounding box center [1307, 254] width 24 height 24
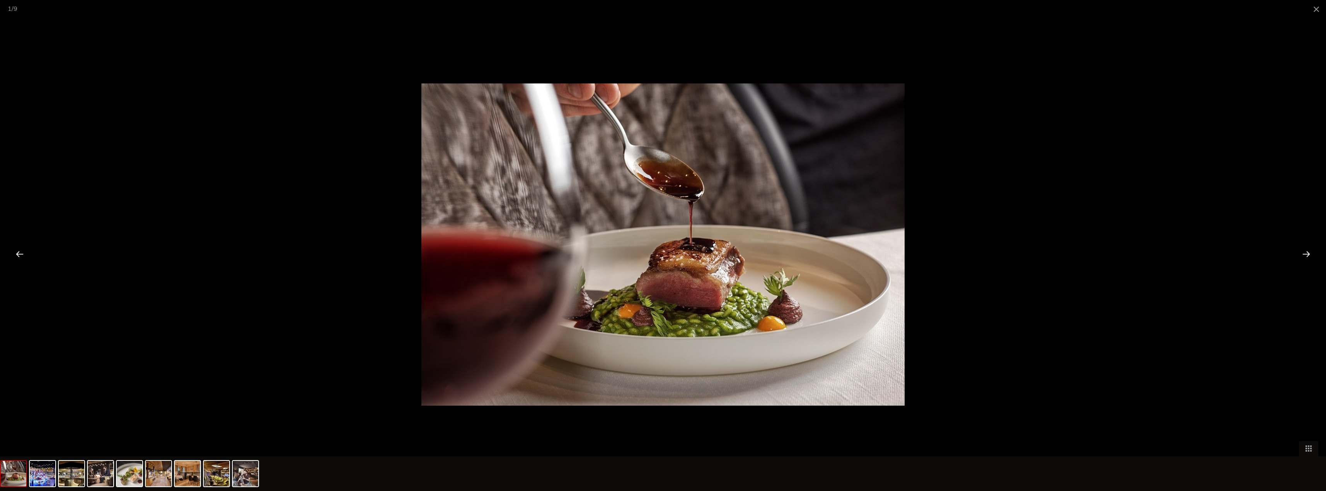
click at [660, 253] on div at bounding box center [1307, 254] width 24 height 24
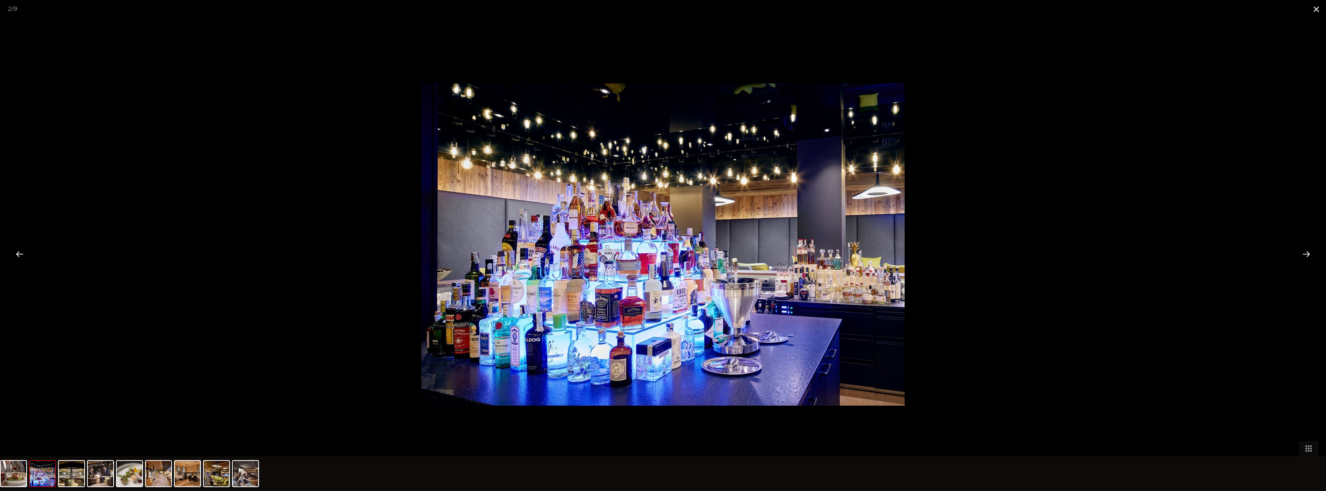
click at [660, 7] on span at bounding box center [1316, 9] width 19 height 18
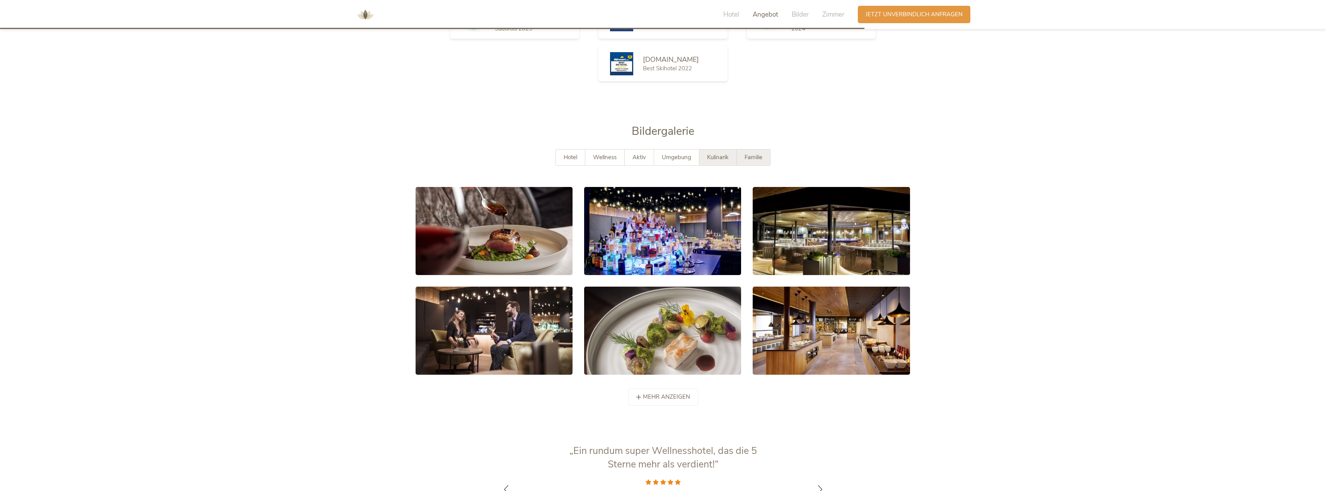
click at [660, 154] on span "Familie" at bounding box center [754, 158] width 18 height 8
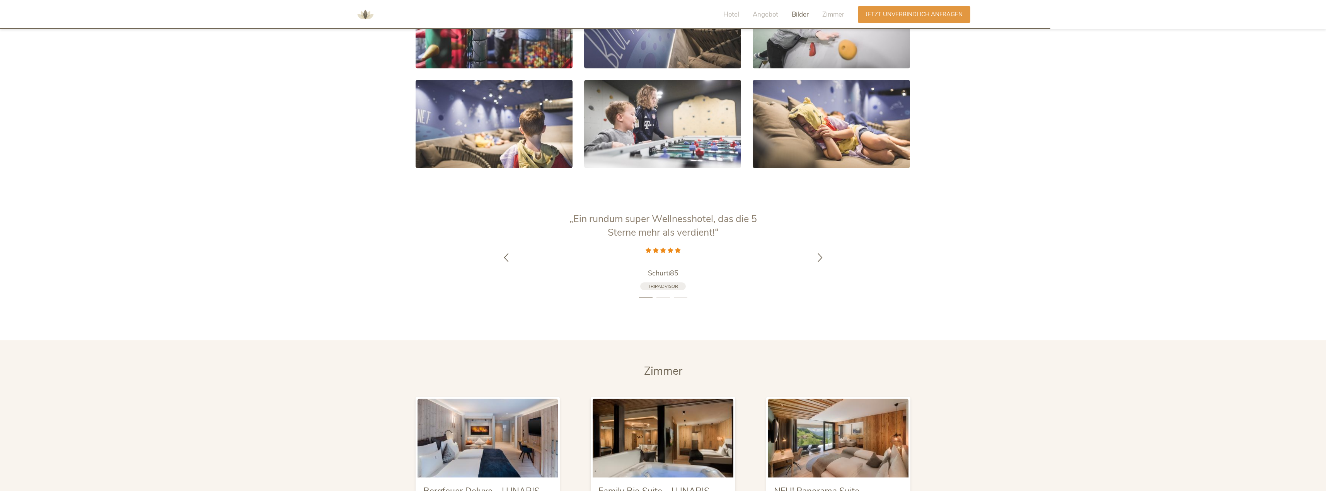
scroll to position [1558, 0]
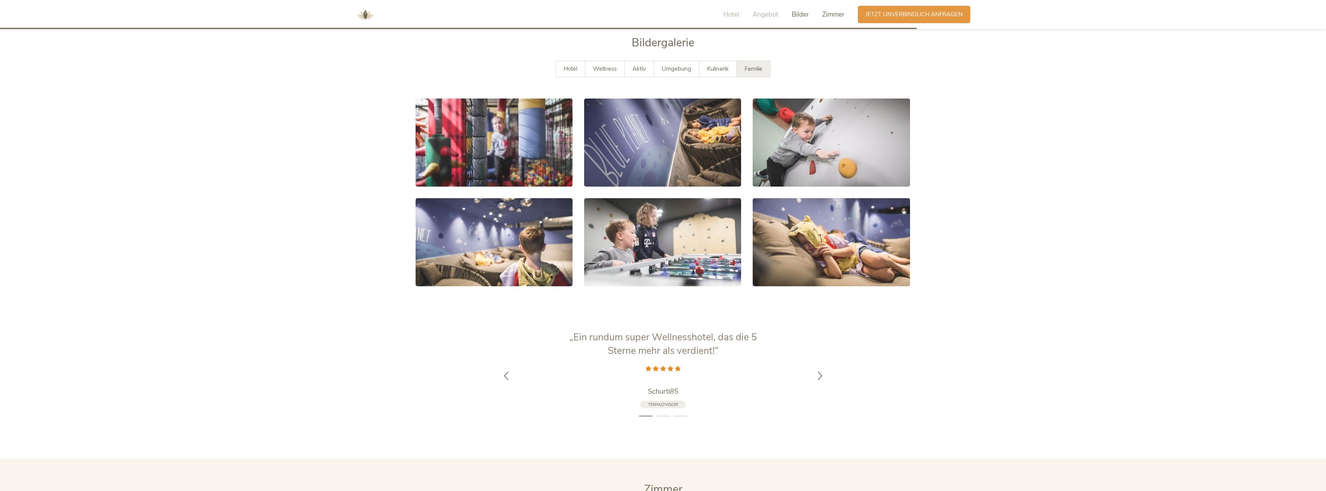
click at [660, 15] on span "Zimmer" at bounding box center [833, 14] width 22 height 9
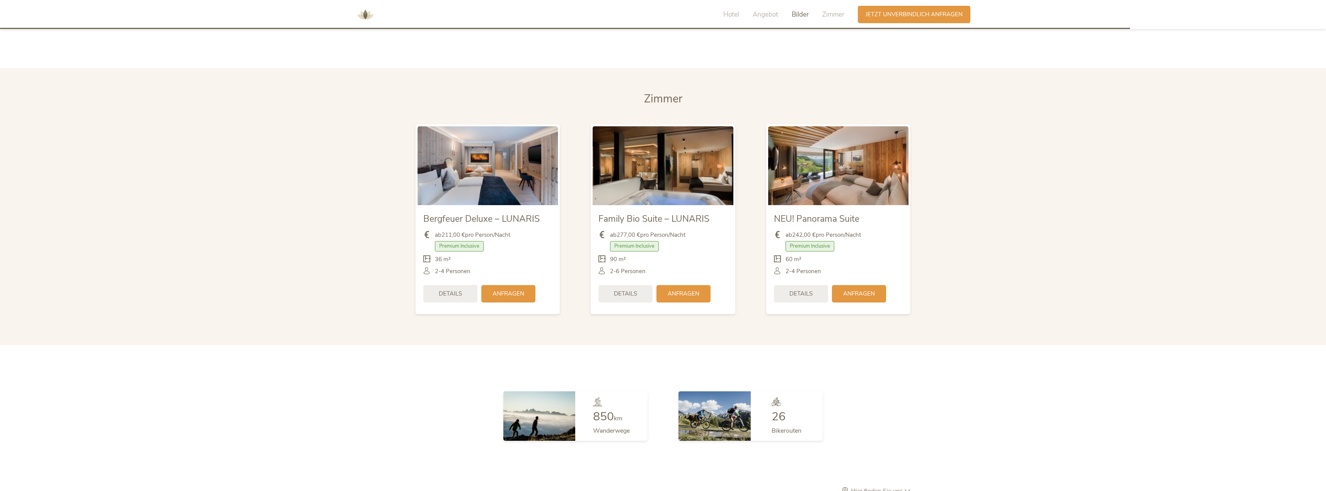
scroll to position [1966, 0]
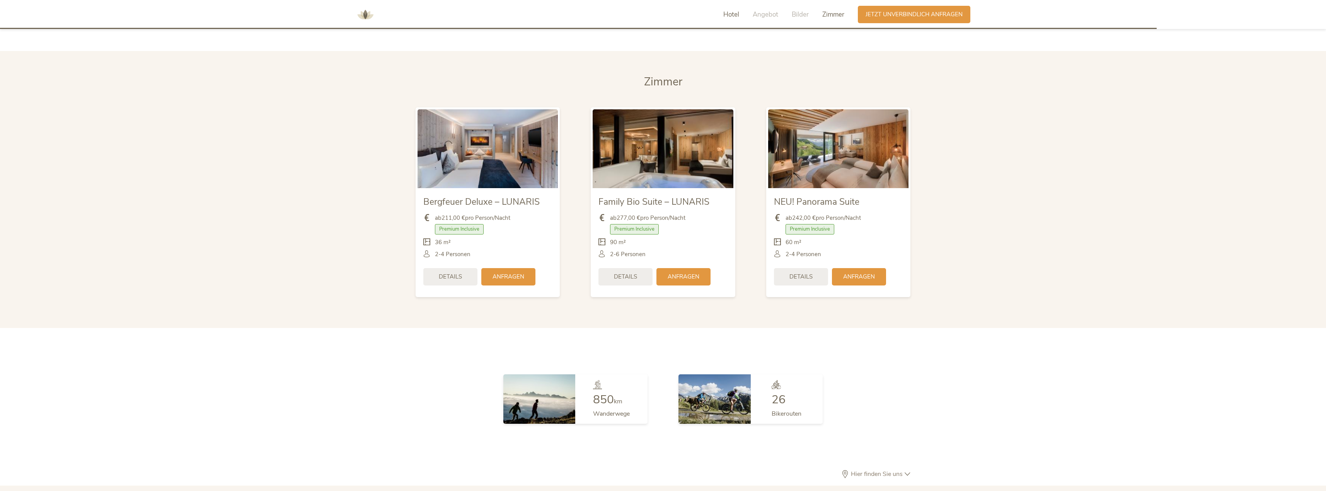
click at [660, 16] on span "Hotel" at bounding box center [731, 14] width 16 height 9
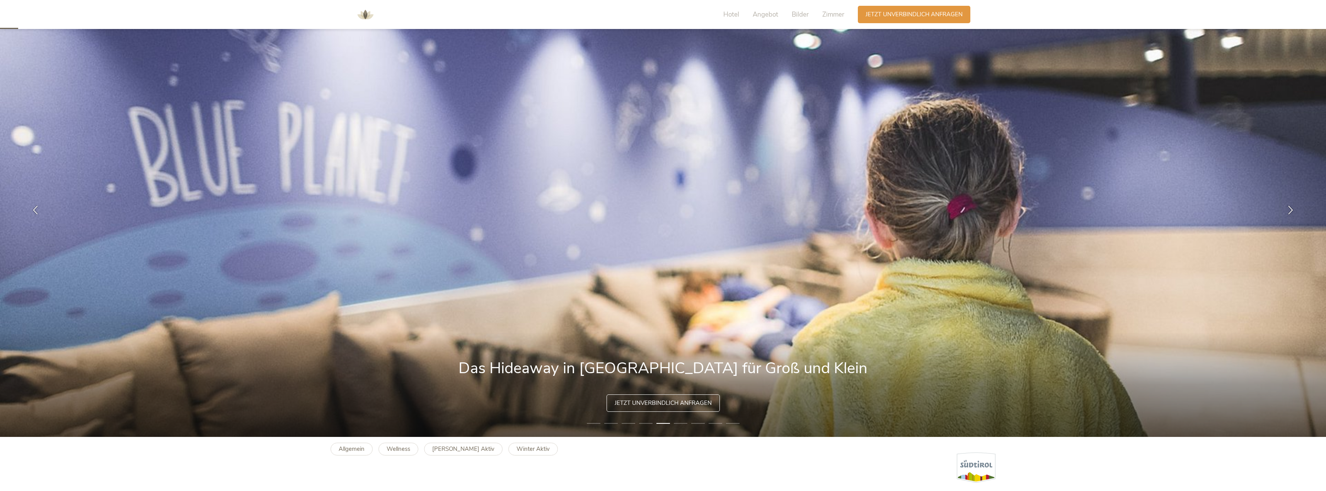
scroll to position [0, 0]
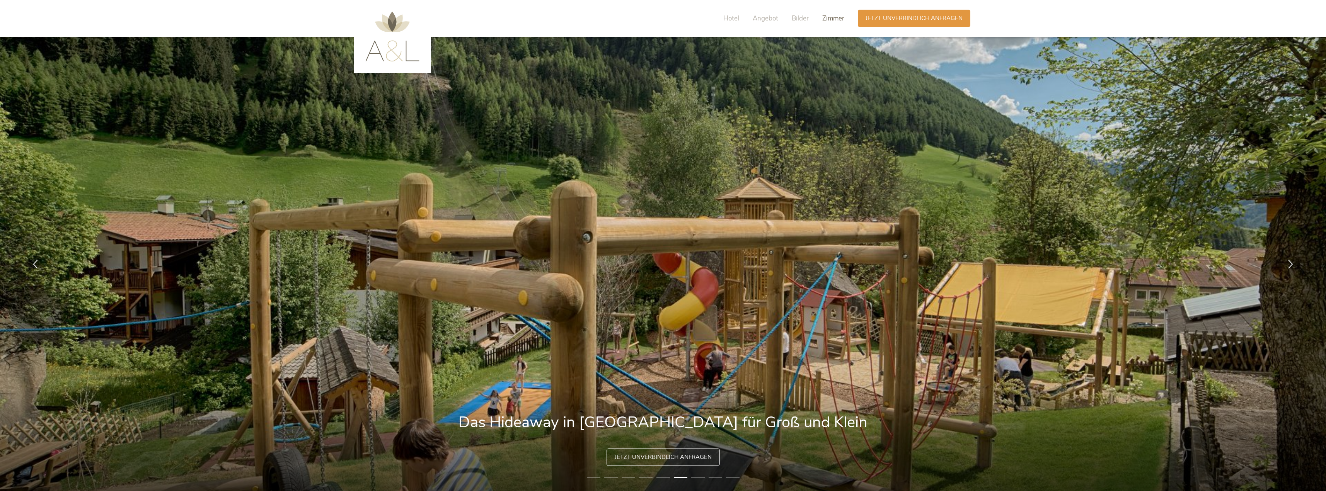
click at [660, 17] on span "Zimmer" at bounding box center [833, 18] width 22 height 9
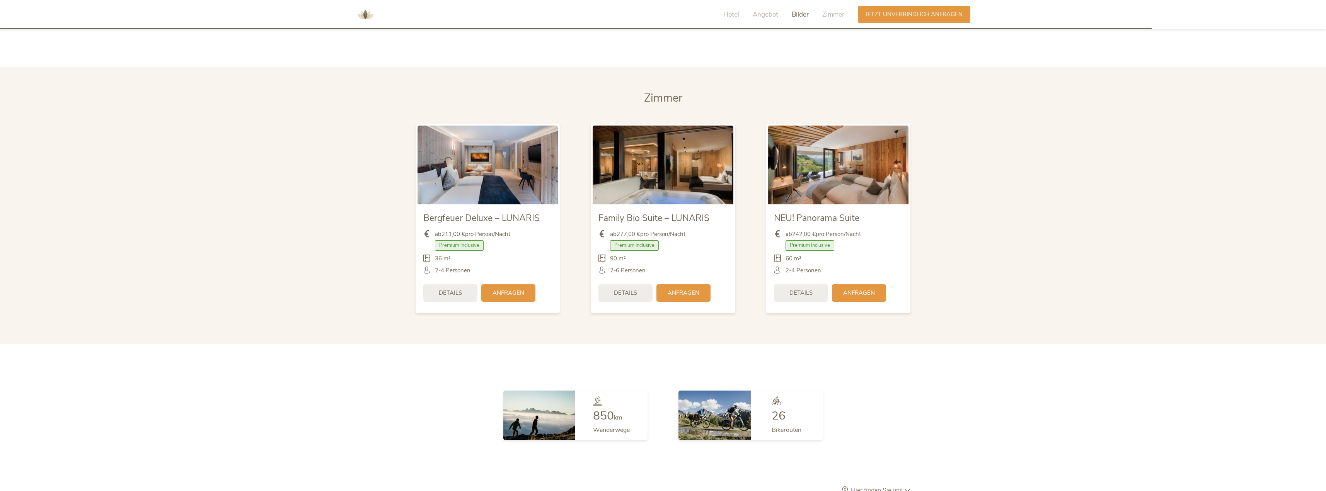
scroll to position [1966, 0]
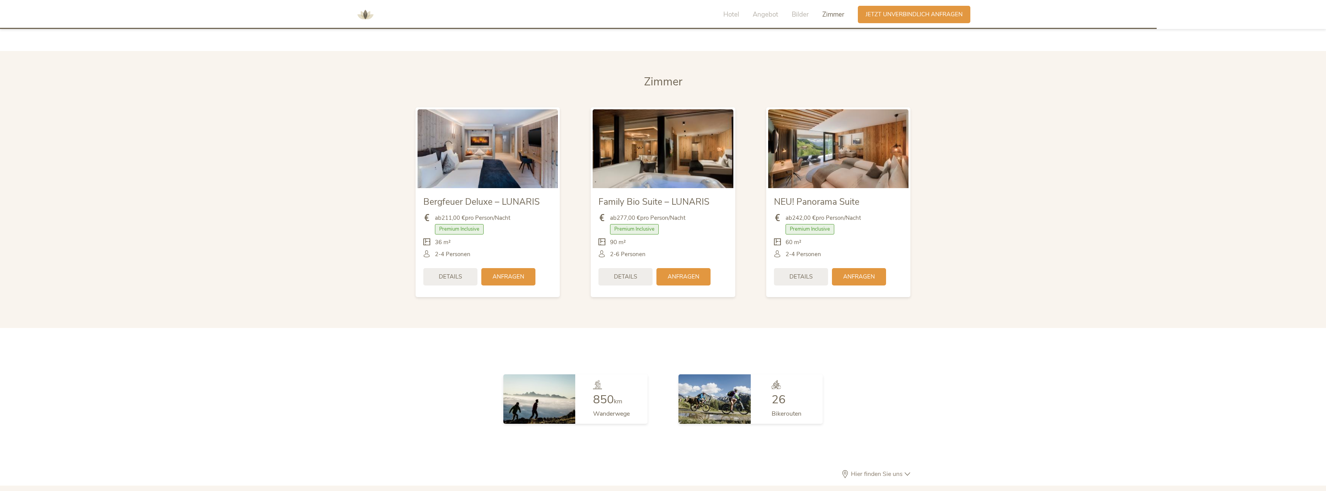
drag, startPoint x: 660, startPoint y: 68, endPoint x: 665, endPoint y: 68, distance: 4.7
click at [660, 74] on span "Zimmer" at bounding box center [663, 81] width 38 height 15
click at [660, 198] on section "Zimmer Zimmer Bergfeuer Deluxe – LUNARIS ab 211,00 € pro Person/Nacht Premium I…" at bounding box center [663, 189] width 1326 height 277
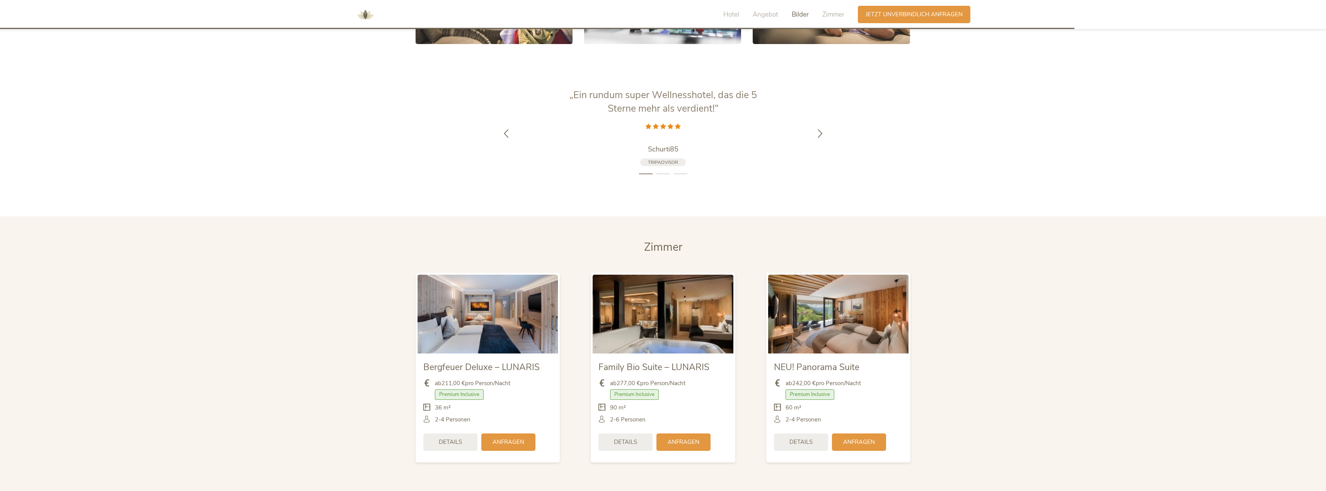
scroll to position [1635, 0]
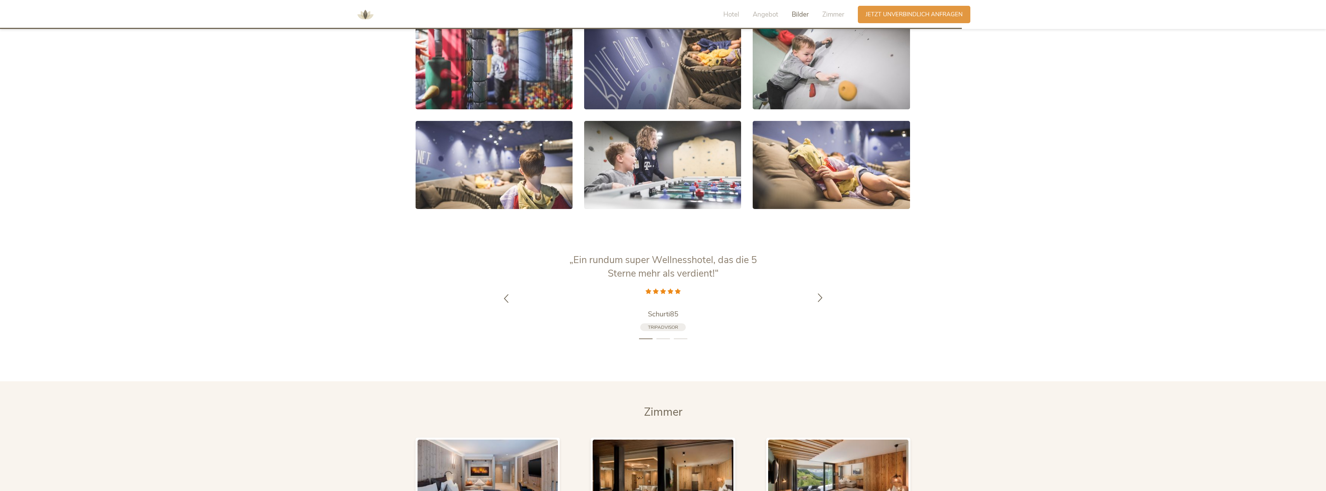
click at [660, 293] on icon at bounding box center [820, 297] width 9 height 9
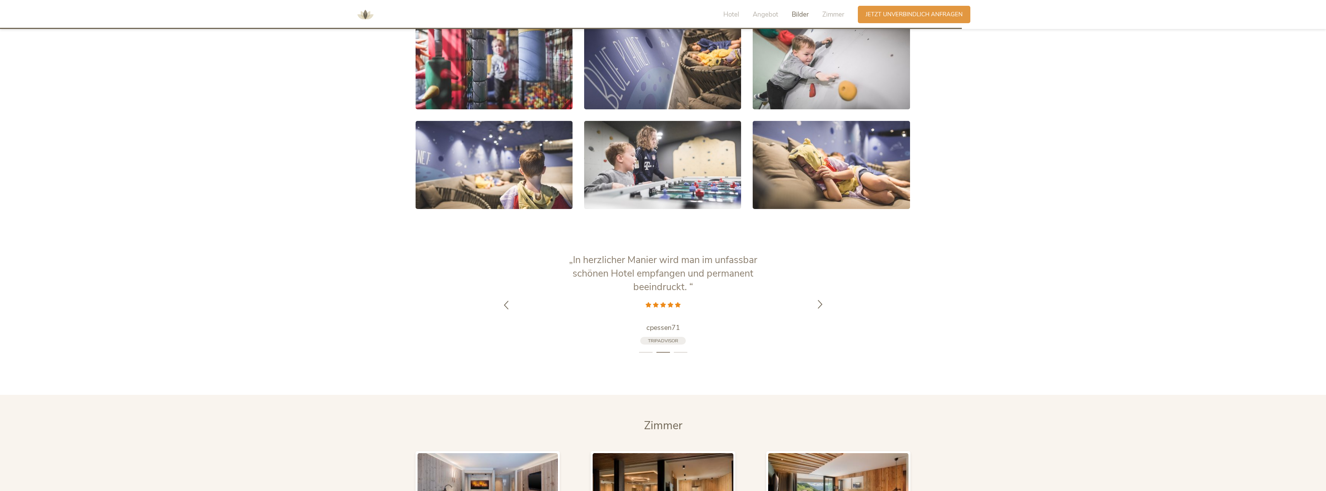
click at [660, 293] on div at bounding box center [820, 305] width 24 height 24
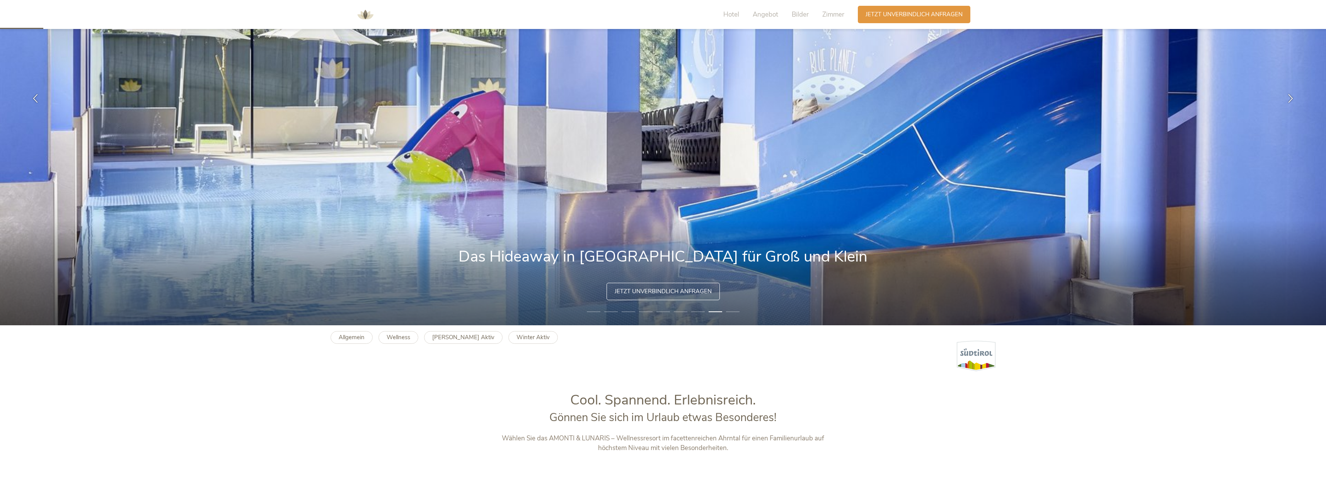
scroll to position [0, 0]
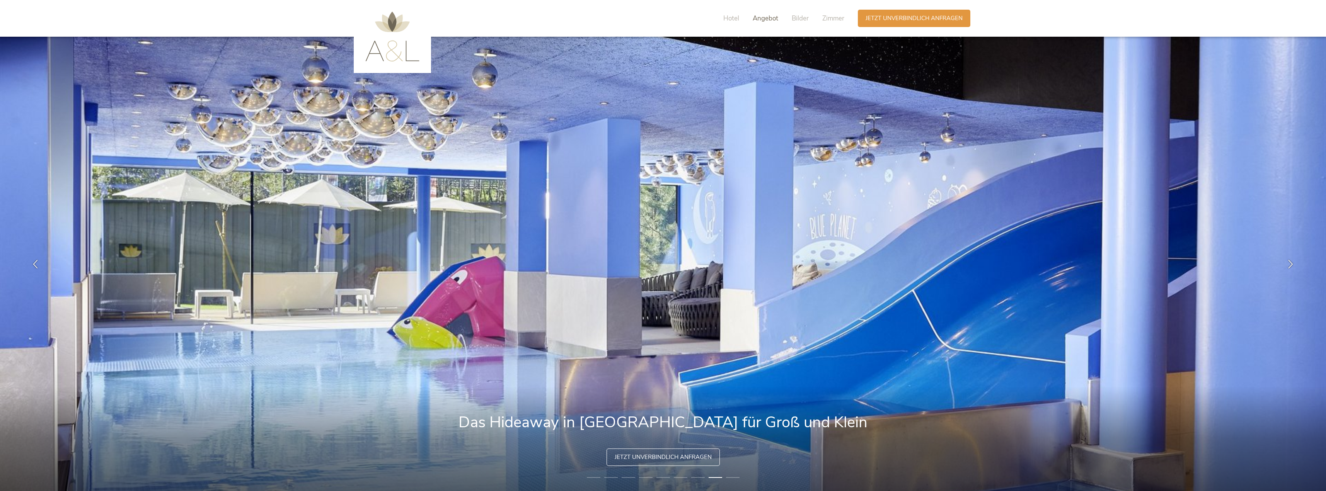
click at [660, 19] on span "Angebot" at bounding box center [766, 18] width 26 height 9
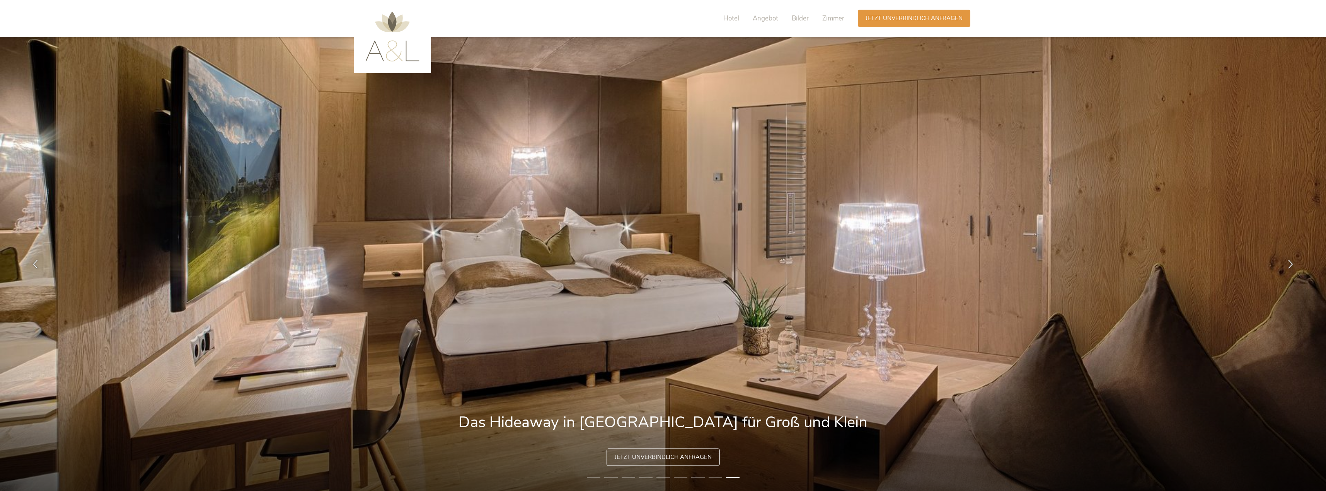
click at [396, 26] on img at bounding box center [392, 37] width 54 height 50
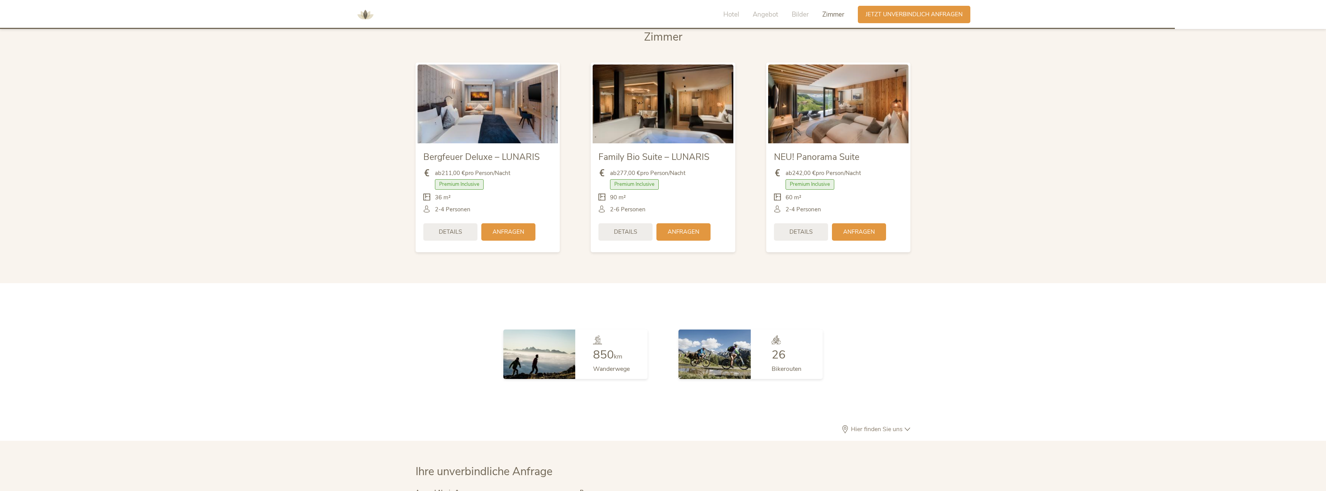
scroll to position [1856, 0]
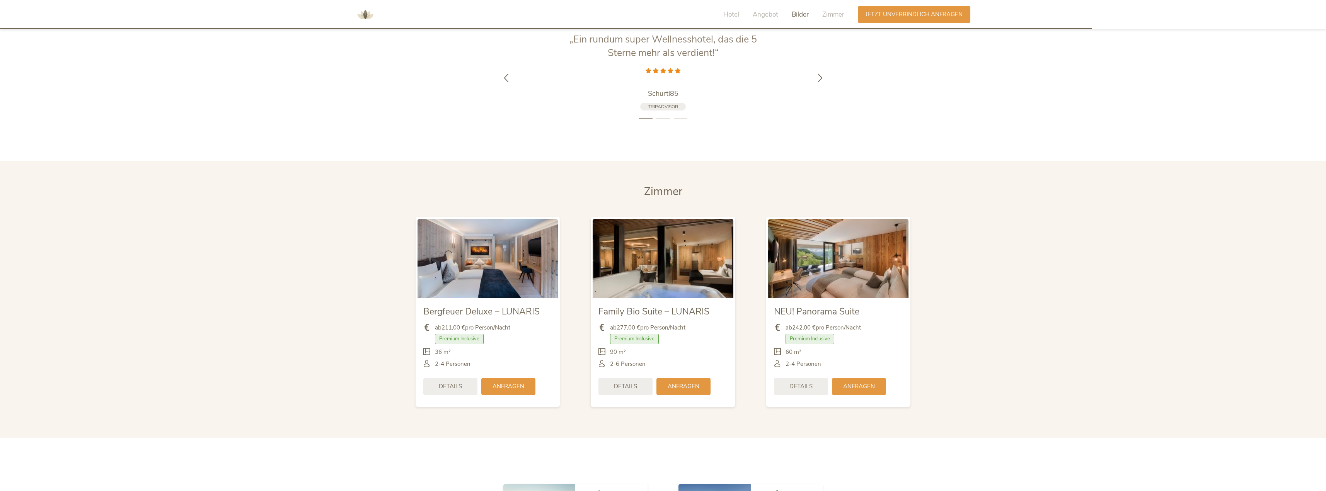
click at [940, 288] on section "Zimmer Zimmer Bergfeuer Deluxe – LUNARIS ab 211,00 € pro Person/Nacht Premium I…" at bounding box center [663, 299] width 1326 height 277
click at [446, 382] on span "Details" at bounding box center [450, 386] width 23 height 8
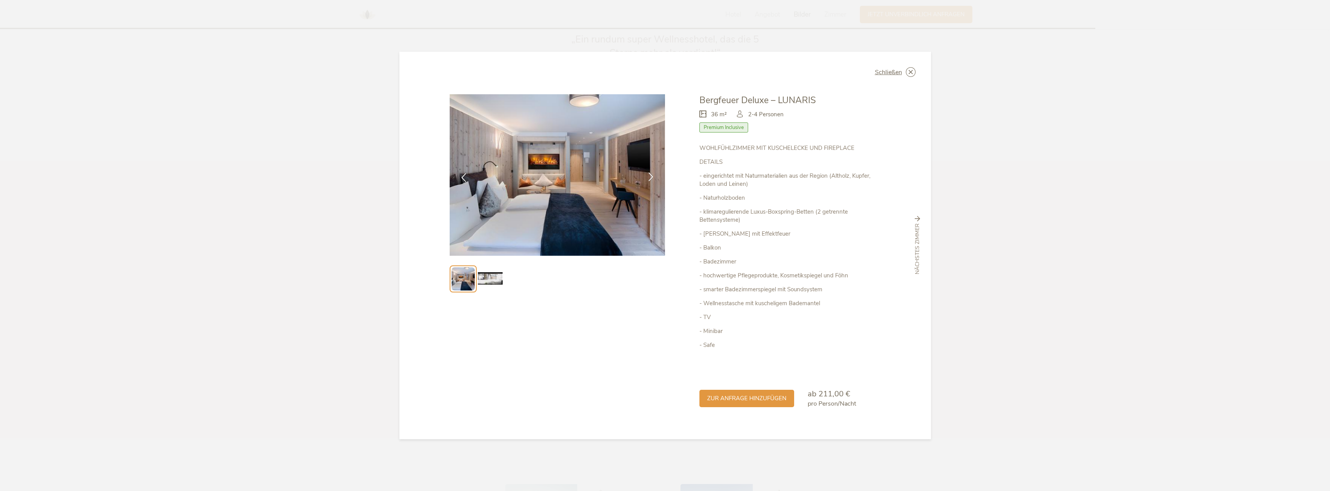
click at [650, 176] on icon at bounding box center [650, 176] width 9 height 9
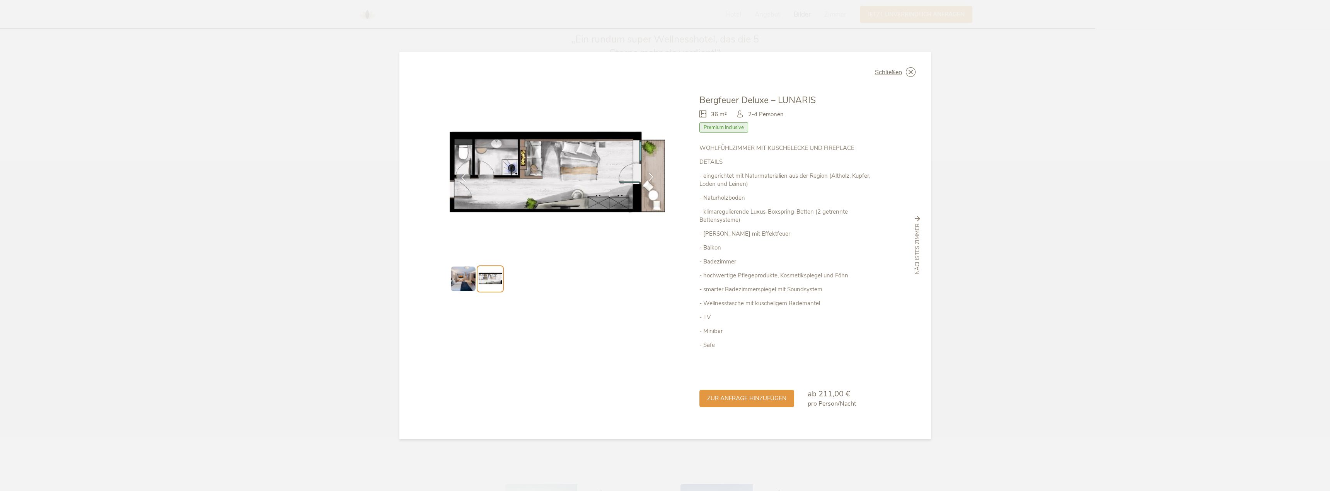
click at [650, 176] on icon at bounding box center [650, 176] width 9 height 9
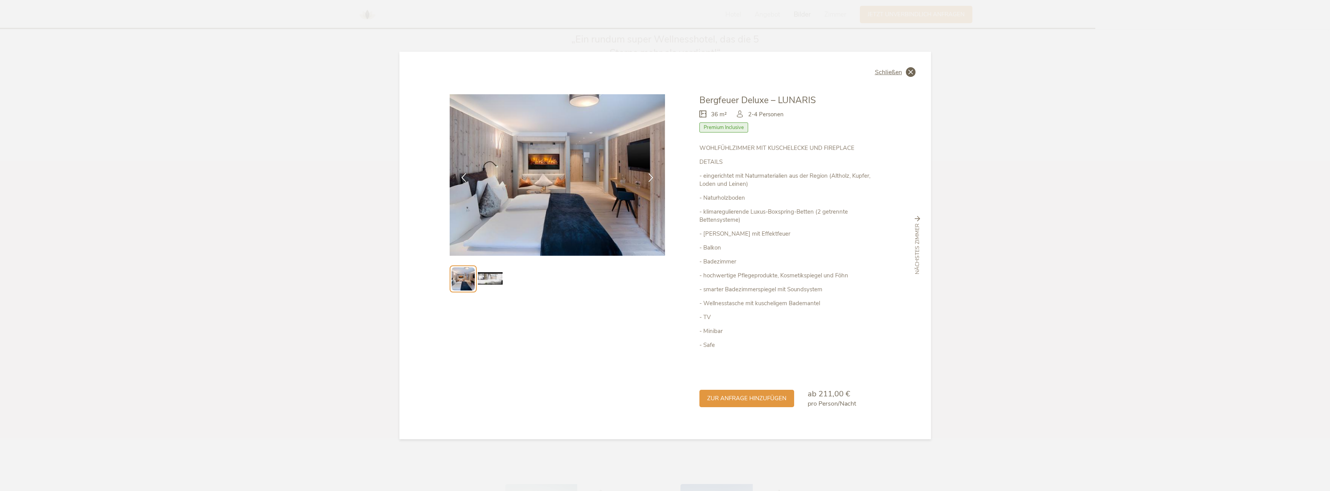
click at [909, 71] on icon at bounding box center [911, 72] width 10 height 10
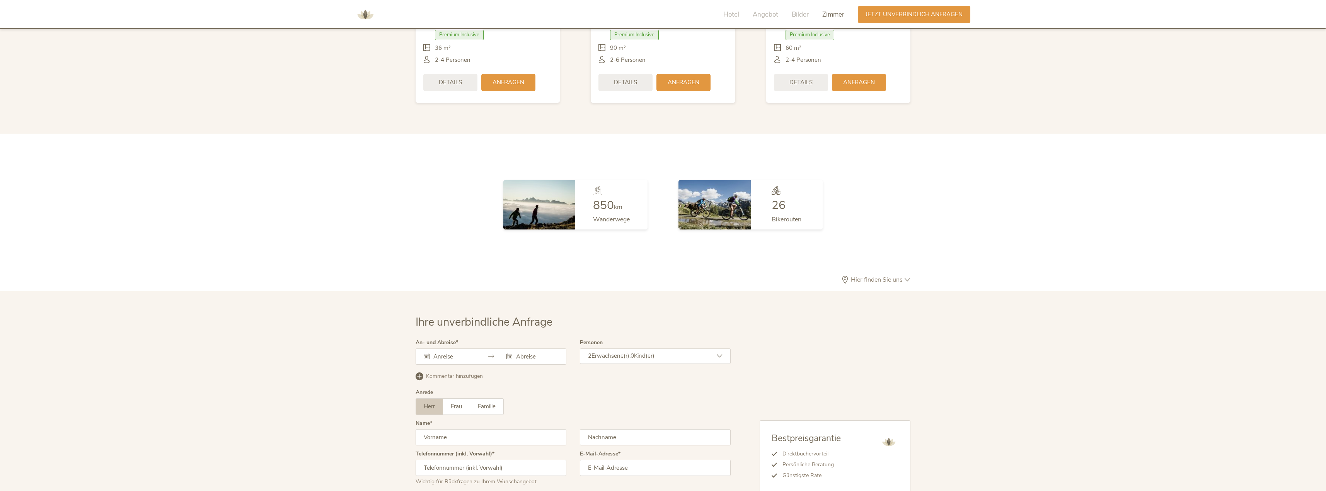
scroll to position [2022, 0]
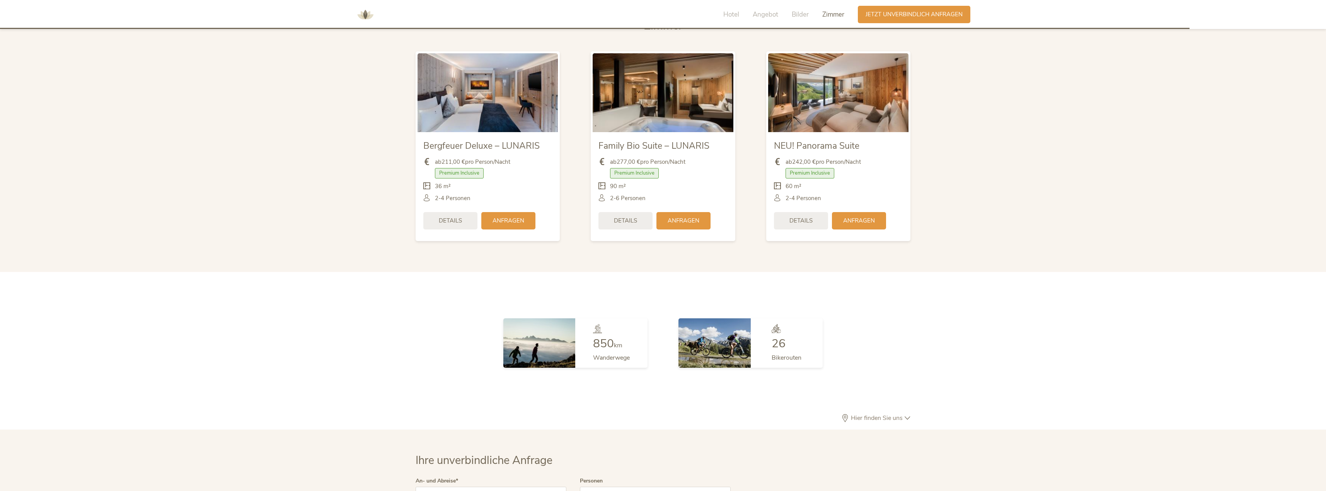
click at [363, 12] on img at bounding box center [365, 14] width 23 height 23
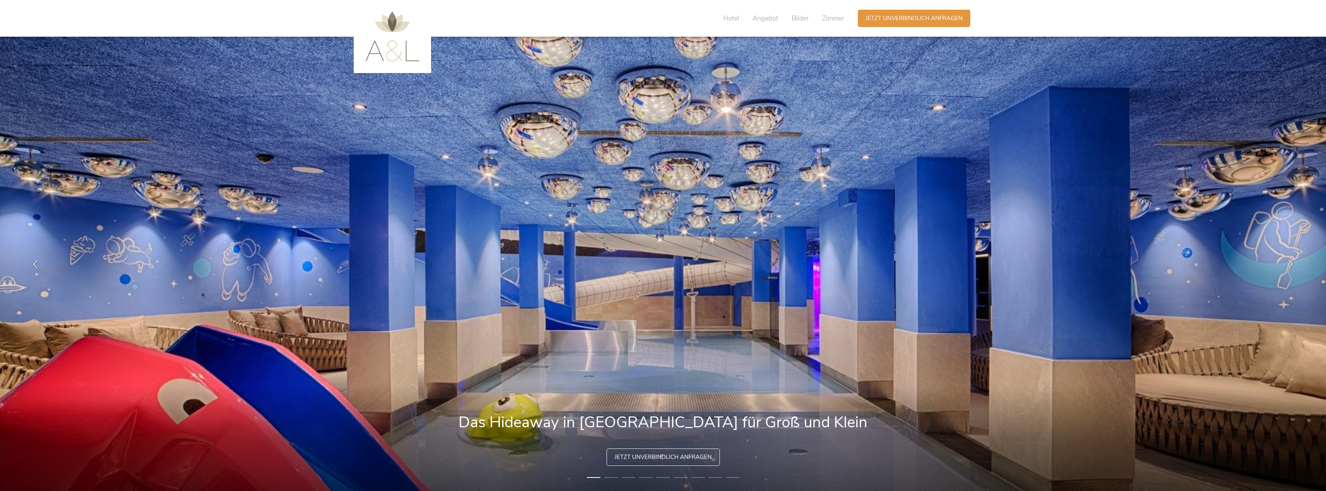
click at [387, 24] on img at bounding box center [392, 37] width 54 height 50
